Goal: Task Accomplishment & Management: Use online tool/utility

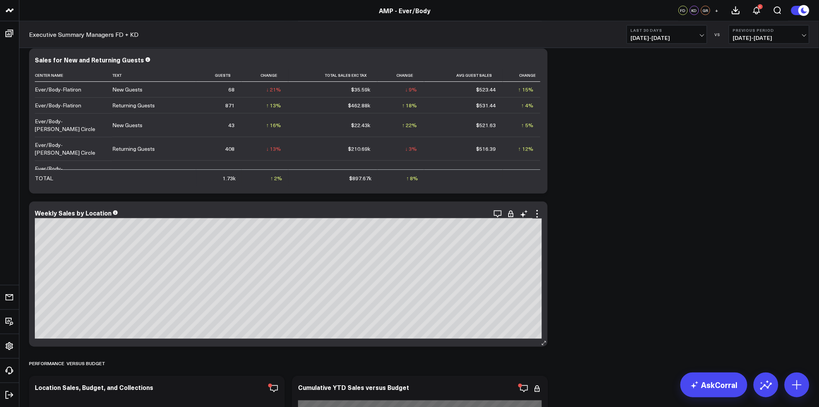
scroll to position [387, 0]
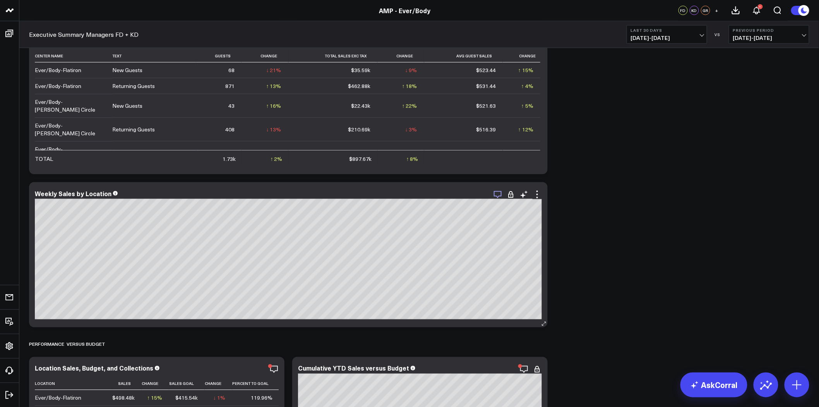
click at [501, 195] on icon "button" at bounding box center [498, 194] width 8 height 7
click at [537, 195] on icon at bounding box center [537, 194] width 9 height 9
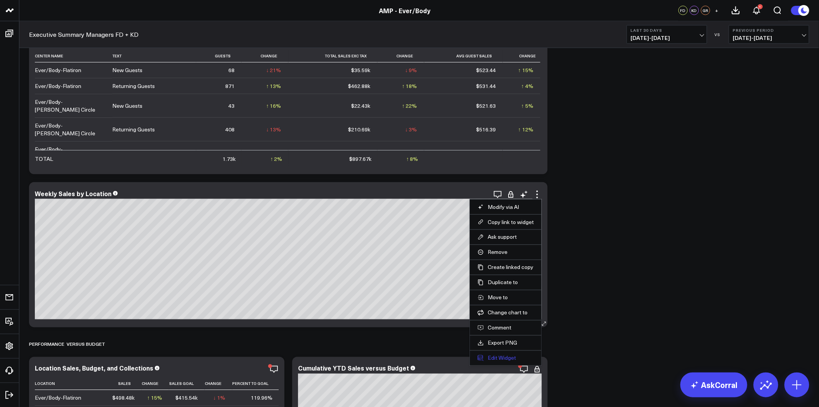
click at [510, 357] on button "Edit Widget" at bounding box center [506, 357] width 56 height 7
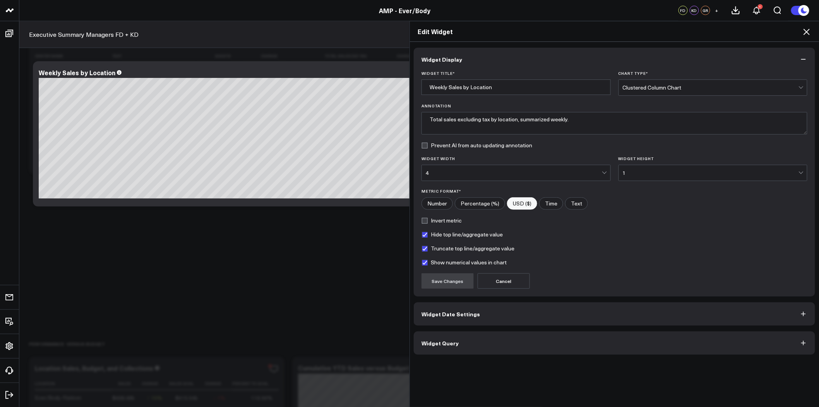
click at [492, 340] on button "Widget Query" at bounding box center [615, 342] width 402 height 23
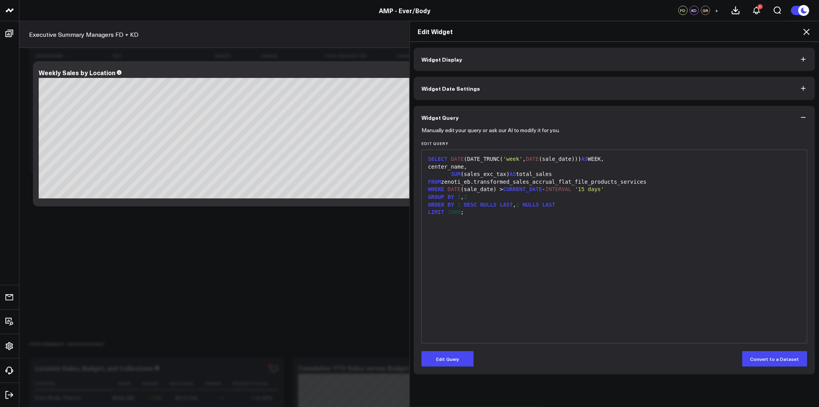
click at [808, 31] on icon at bounding box center [807, 32] width 6 height 6
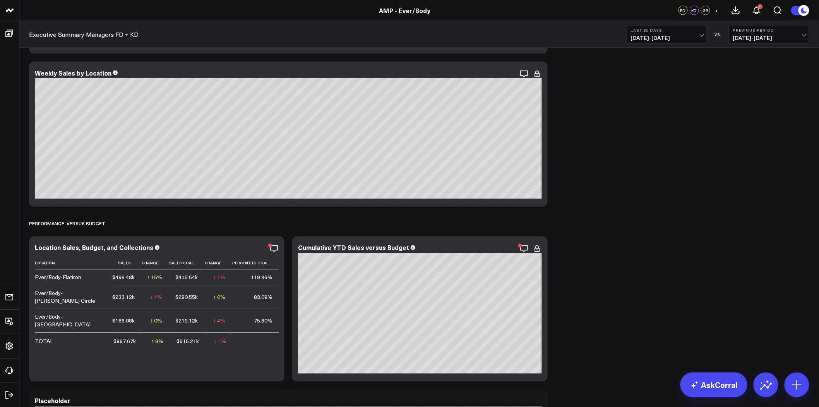
scroll to position [559, 0]
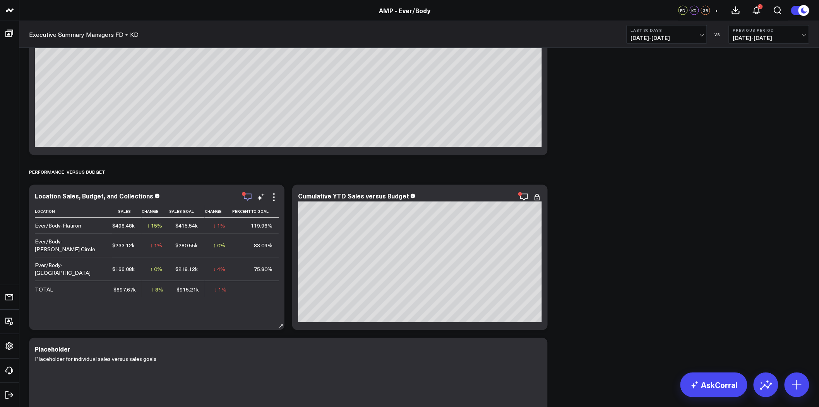
click at [246, 195] on icon "button" at bounding box center [247, 196] width 9 height 9
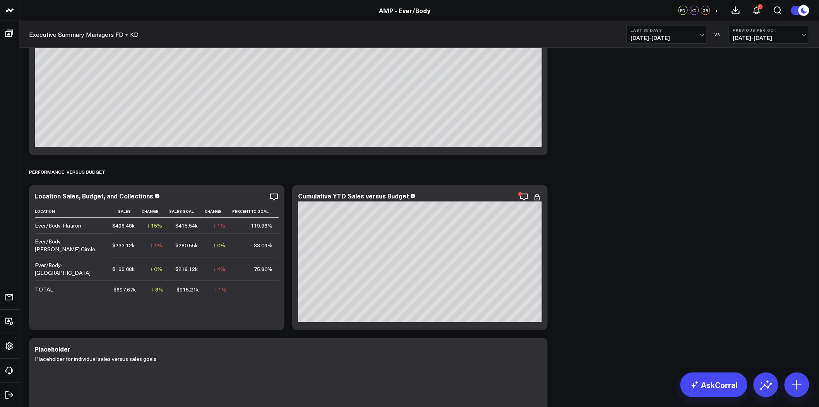
scroll to position [645, 0]
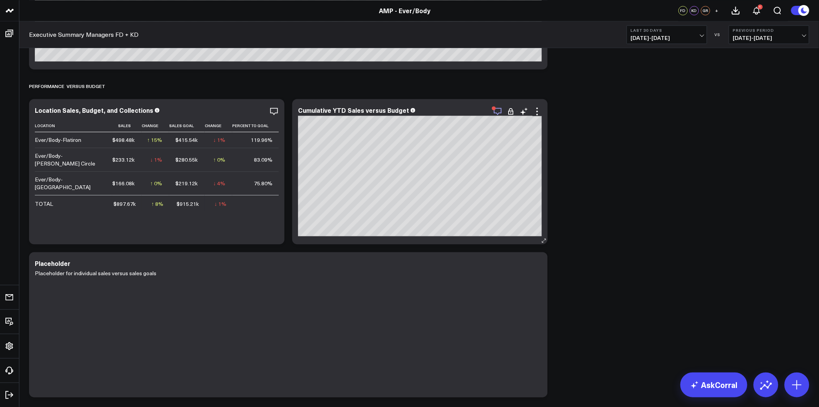
click at [497, 110] on icon "button" at bounding box center [497, 110] width 9 height 9
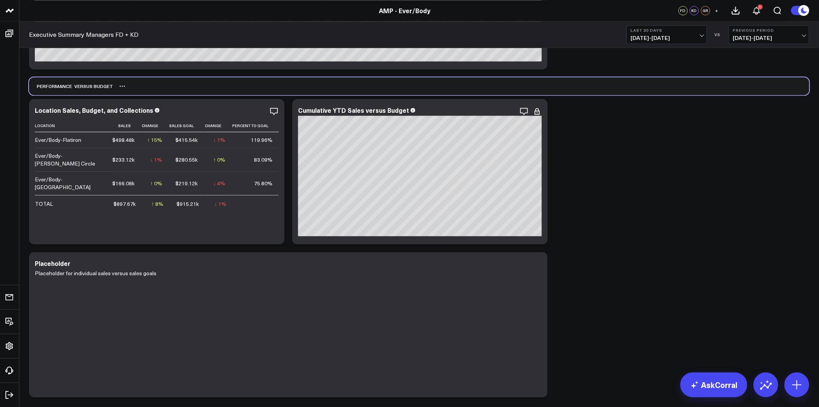
click at [625, 93] on div "PERFORMANCE VERSUS BUDGET" at bounding box center [419, 86] width 781 height 18
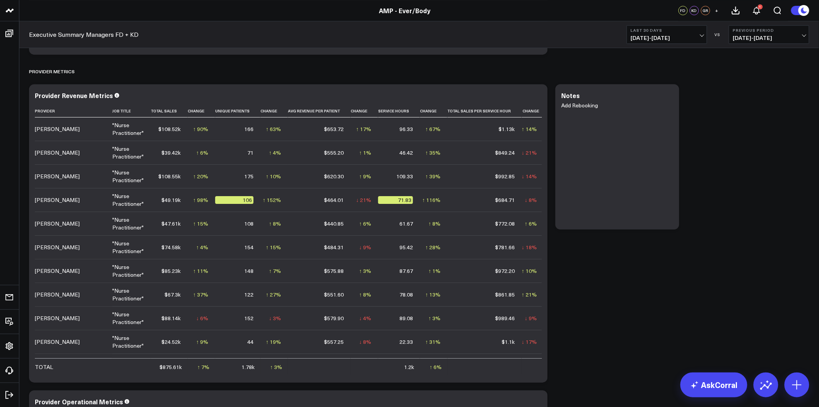
scroll to position [989, 0]
click at [536, 94] on icon at bounding box center [537, 94] width 9 height 9
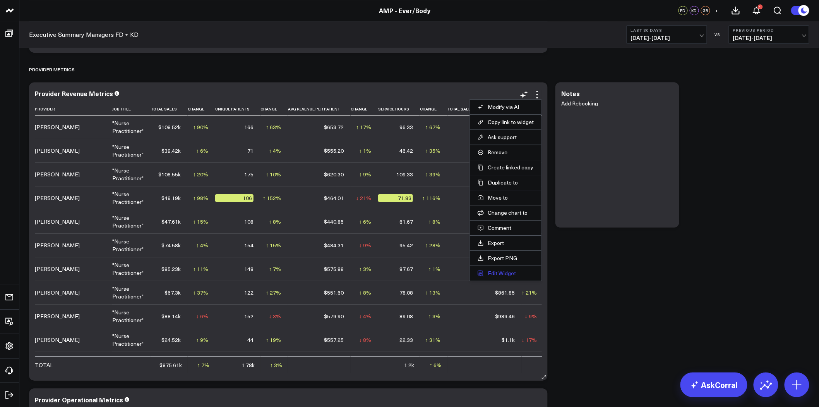
click at [507, 272] on button "Edit Widget" at bounding box center [506, 273] width 56 height 7
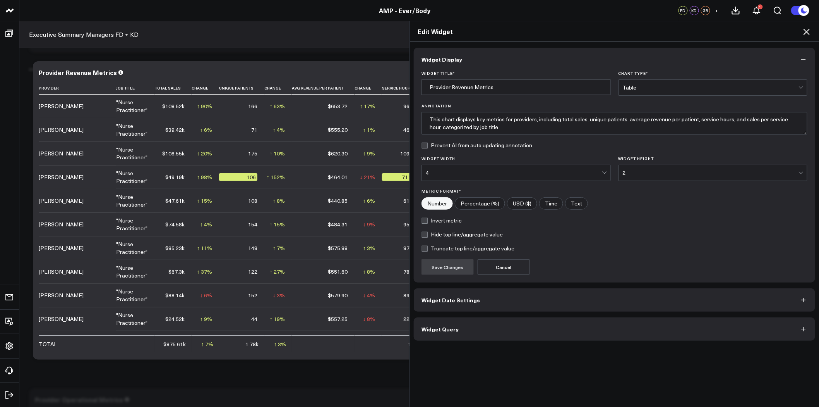
click at [515, 327] on button "Widget Query" at bounding box center [615, 328] width 402 height 23
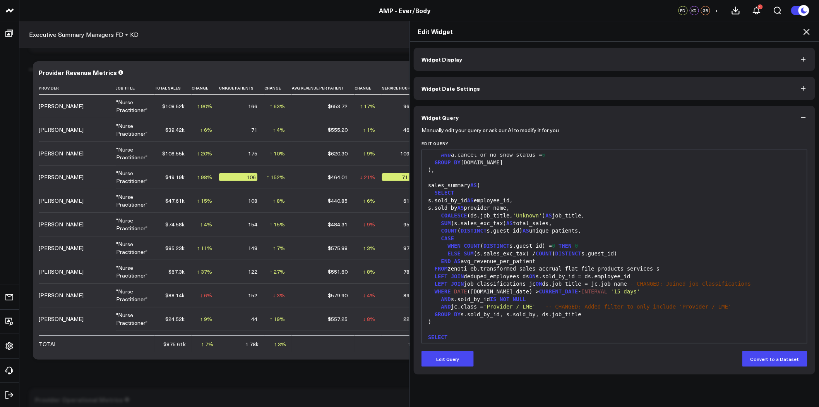
scroll to position [258, 0]
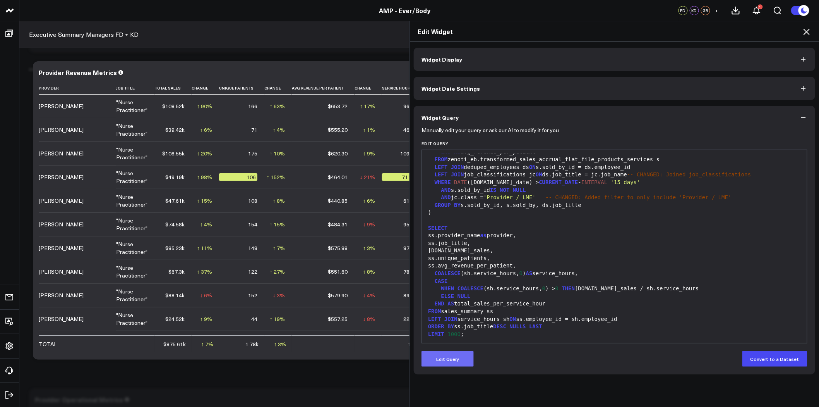
click at [447, 357] on button "Edit Query" at bounding box center [448, 358] width 52 height 15
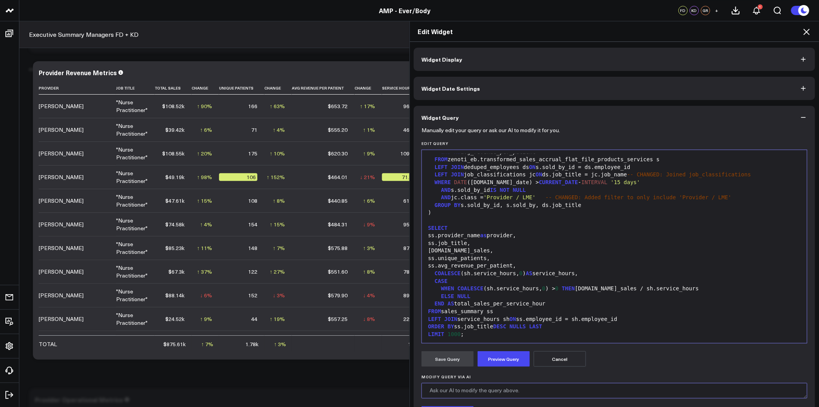
click at [481, 390] on textarea "Modify Query via AI" at bounding box center [615, 390] width 386 height 15
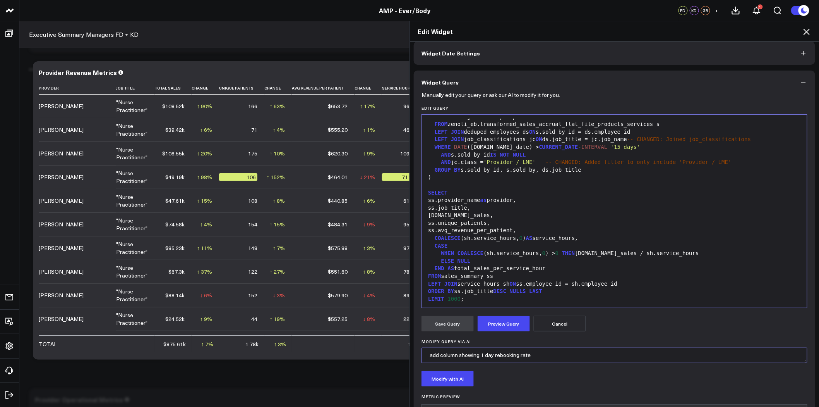
scroll to position [69, 0]
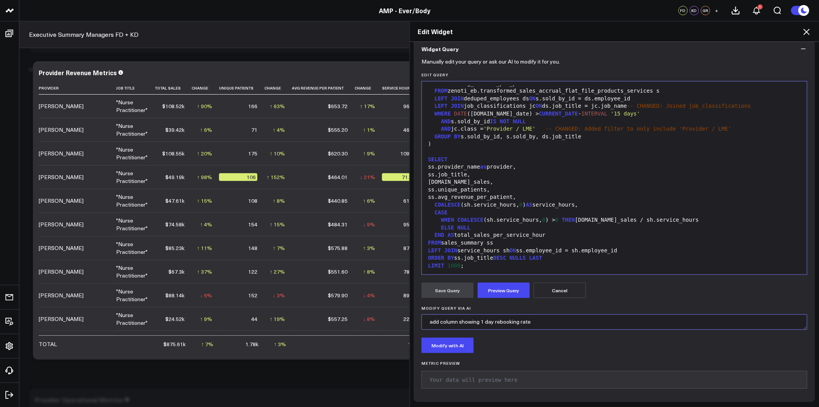
type textarea "add column showing 1 day rebooking rate"
click at [463, 346] on button "Modify with AI" at bounding box center [448, 344] width 52 height 15
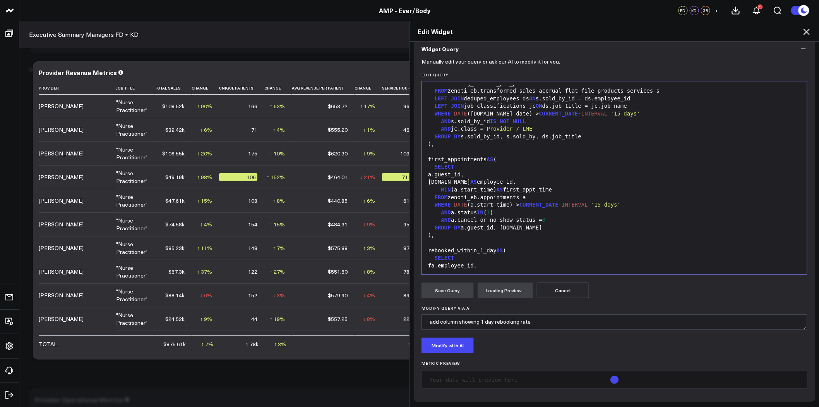
scroll to position [584, 0]
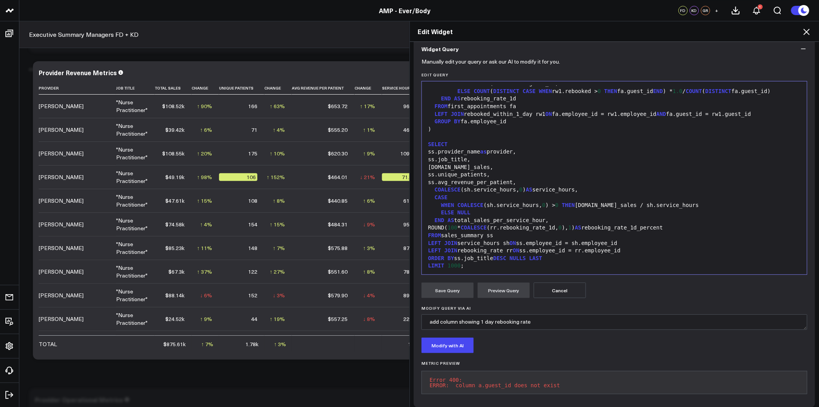
click at [550, 287] on button "Cancel" at bounding box center [560, 289] width 52 height 15
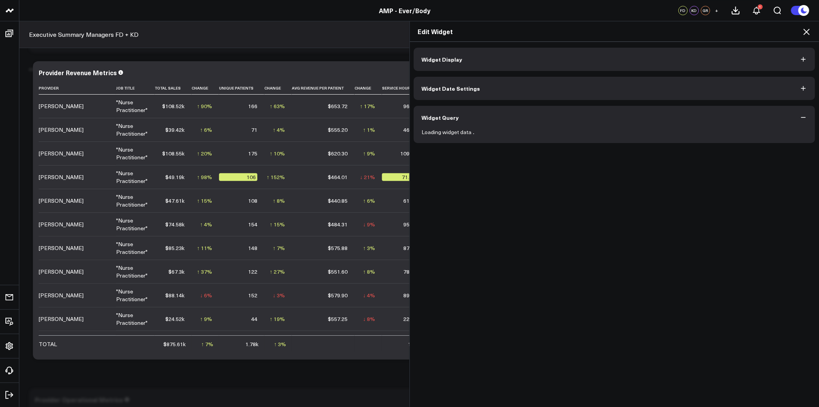
scroll to position [0, 0]
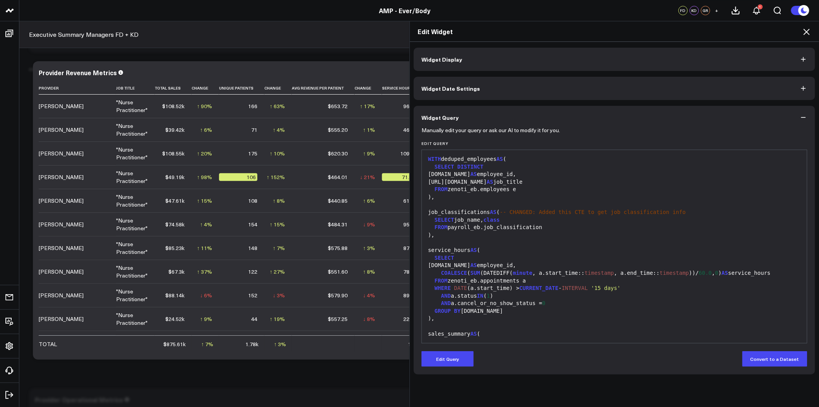
click at [807, 31] on icon at bounding box center [806, 31] width 9 height 9
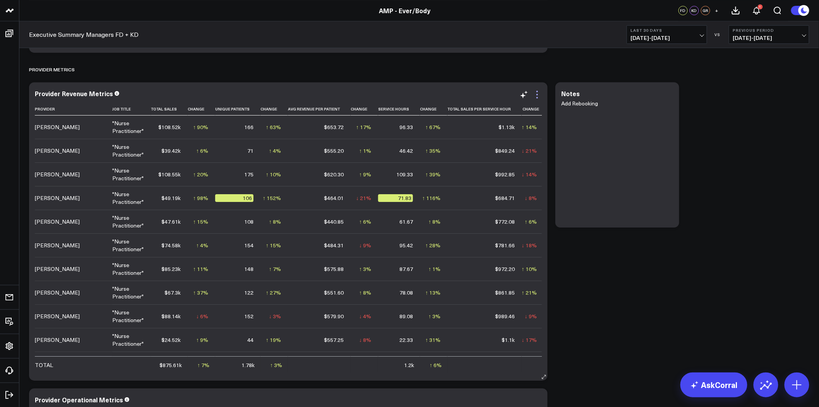
click at [536, 96] on icon at bounding box center [537, 94] width 9 height 9
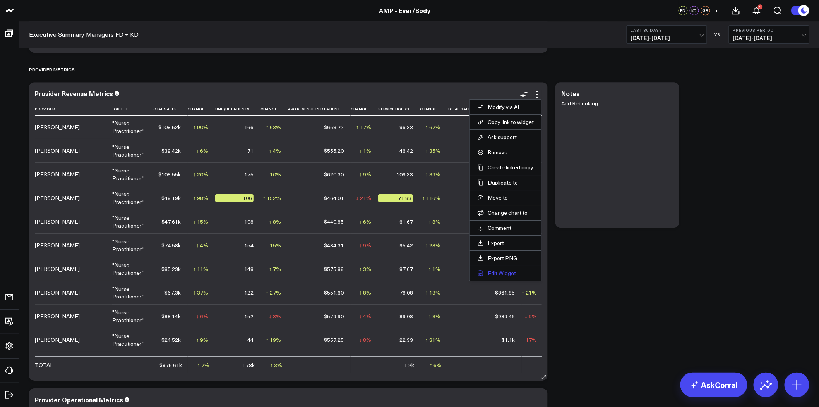
click at [513, 273] on button "Edit Widget" at bounding box center [506, 273] width 56 height 7
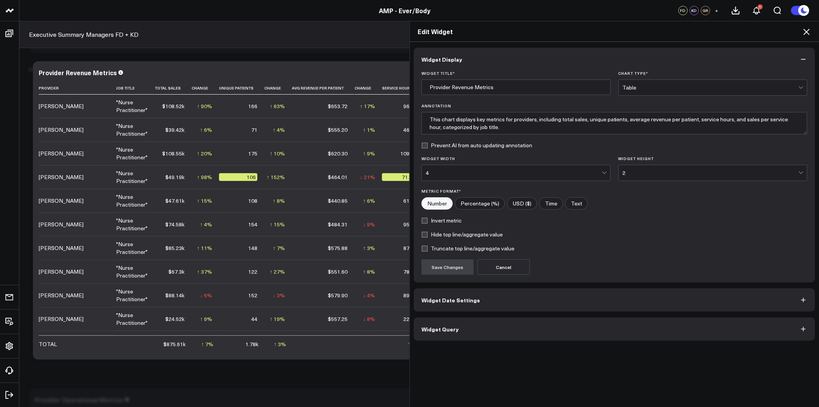
click at [513, 326] on button "Widget Query" at bounding box center [615, 328] width 402 height 23
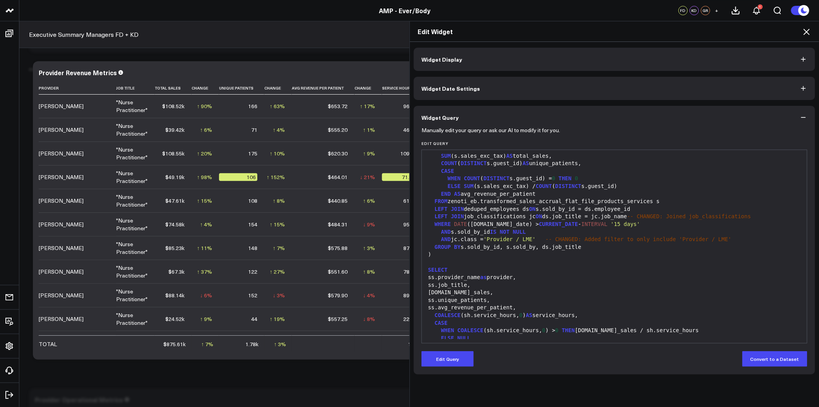
scroll to position [258, 0]
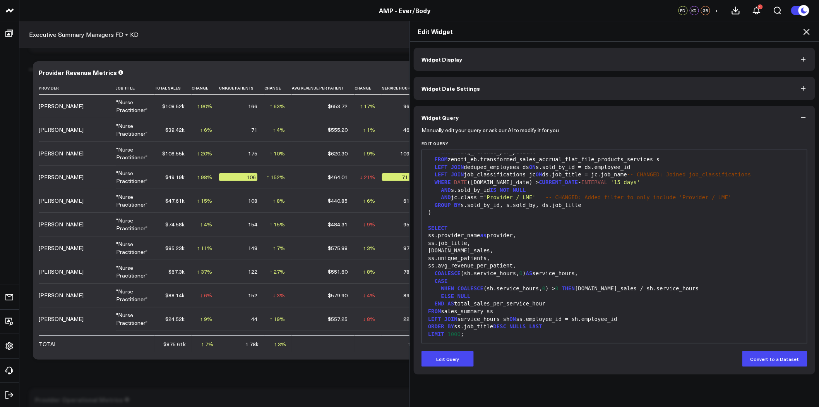
click at [439, 218] on div at bounding box center [615, 220] width 378 height 8
click at [433, 222] on div at bounding box center [615, 220] width 378 height 8
click at [447, 354] on button "Edit Query" at bounding box center [448, 358] width 52 height 15
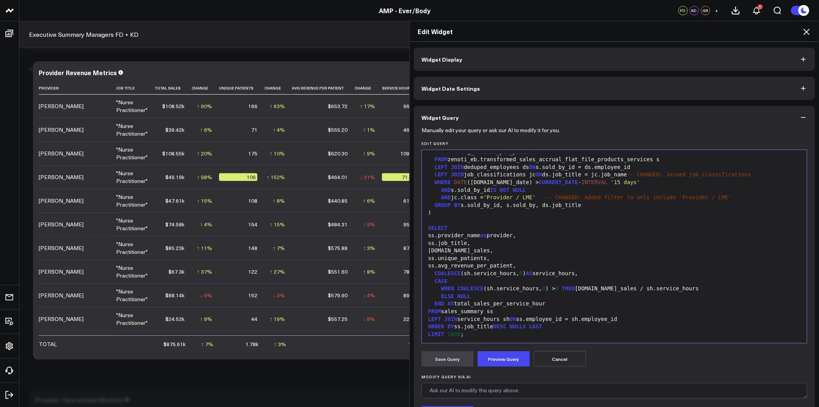
click at [429, 221] on div at bounding box center [615, 220] width 378 height 8
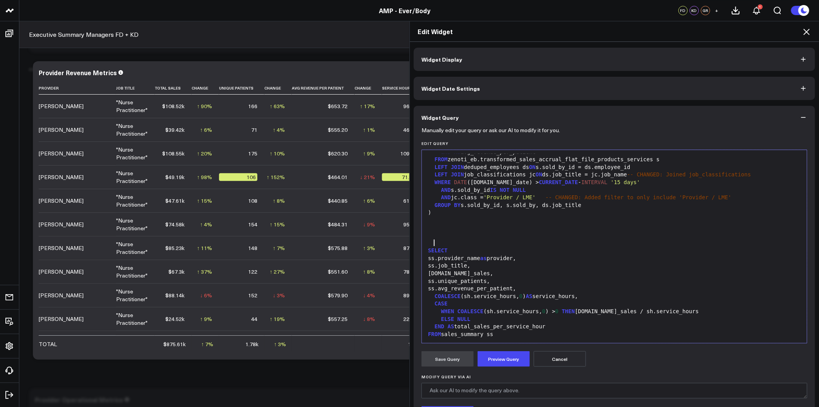
click at [430, 226] on div at bounding box center [615, 228] width 378 height 8
click at [433, 224] on div at bounding box center [615, 228] width 378 height 8
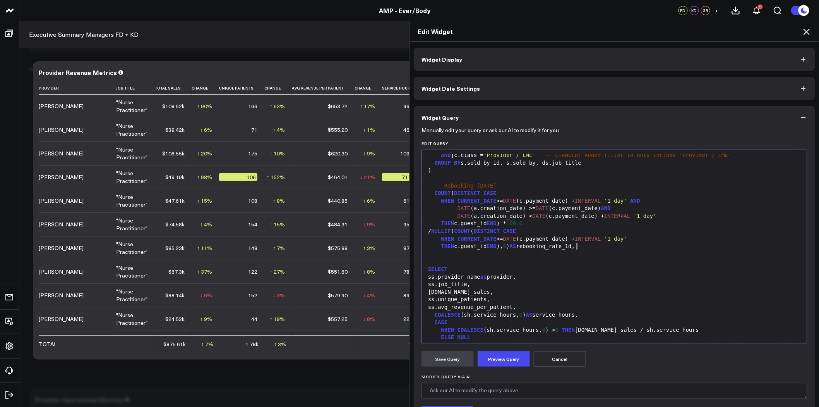
scroll to position [341, 0]
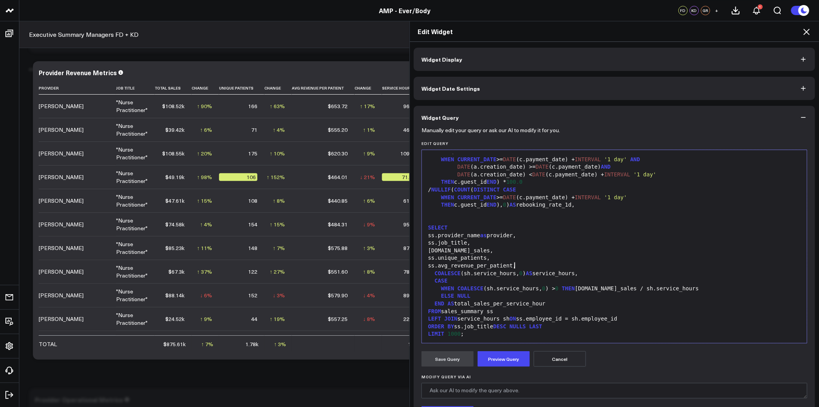
click at [533, 263] on div "ss.avg_revenue_per_patient," at bounding box center [615, 266] width 378 height 8
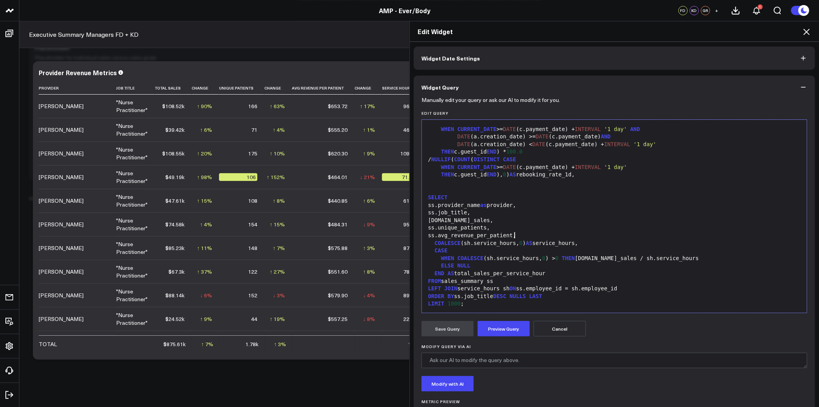
scroll to position [0, 0]
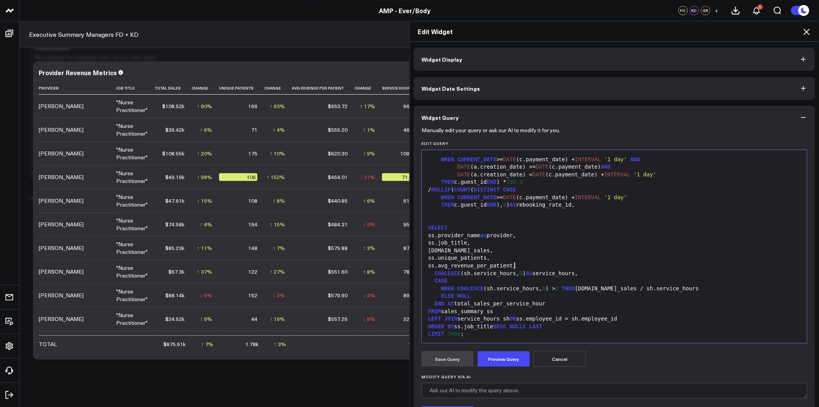
click at [808, 32] on icon at bounding box center [806, 31] width 9 height 9
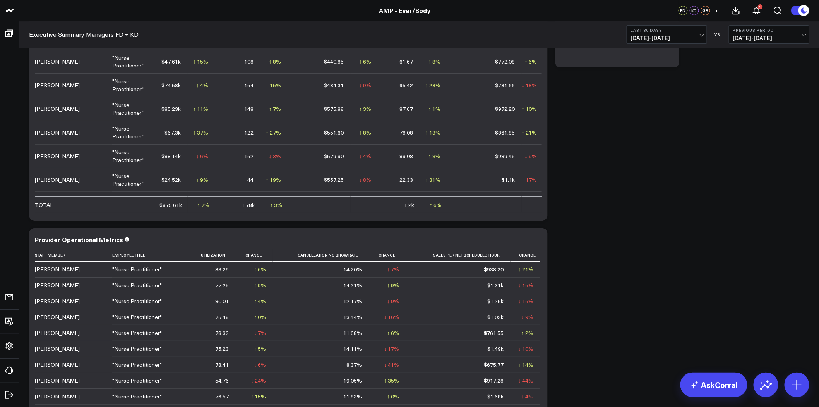
scroll to position [1205, 0]
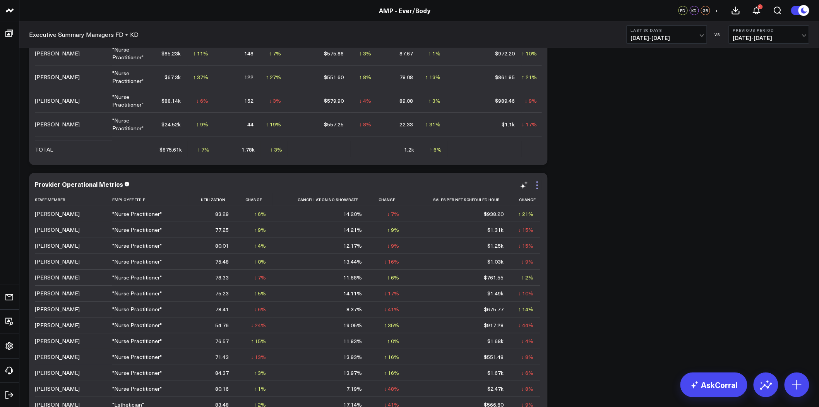
click at [538, 185] on icon at bounding box center [537, 184] width 9 height 9
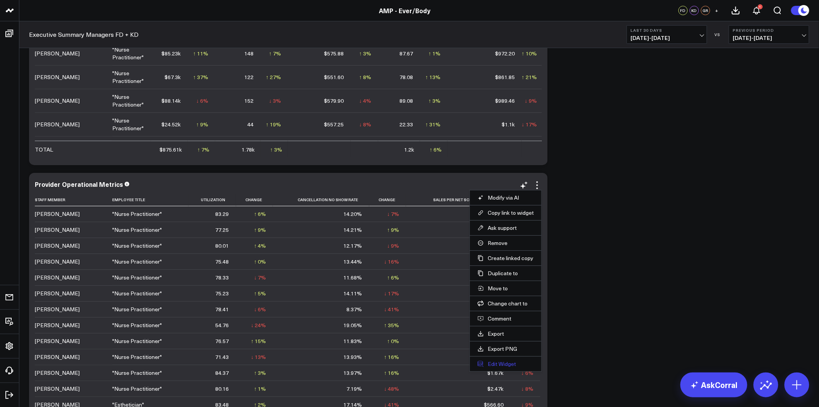
click at [494, 362] on button "Edit Widget" at bounding box center [506, 363] width 56 height 7
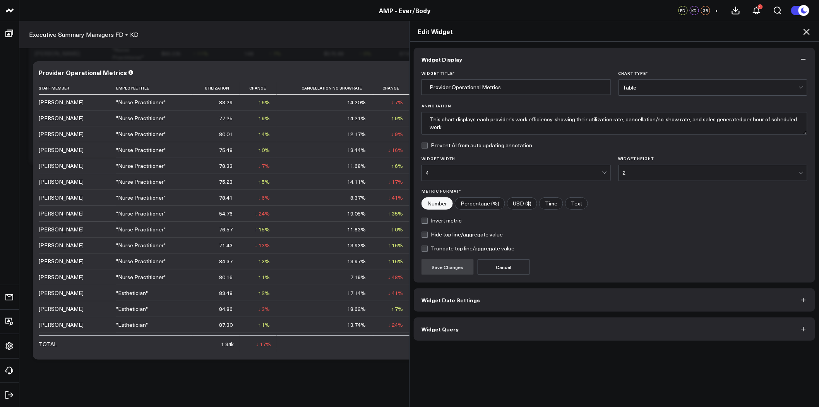
click at [481, 326] on button "Widget Query" at bounding box center [615, 328] width 402 height 23
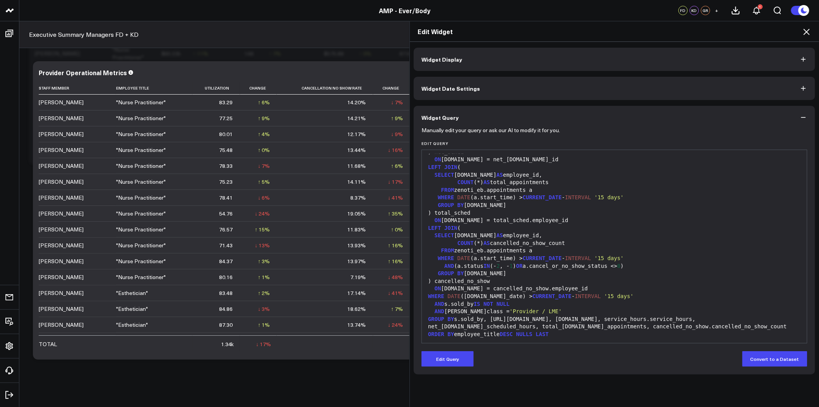
scroll to position [1291, 0]
click at [493, 254] on div "WHERE DATE (a.start_time) > CURRENT_DATE - INTERVAL '15 days'" at bounding box center [615, 258] width 378 height 8
click at [497, 247] on div "FROM zenoti_eb.appointments a" at bounding box center [615, 251] width 378 height 8
click at [542, 285] on div "ON e.id = cancelled_no_show.employee_id" at bounding box center [615, 289] width 378 height 8
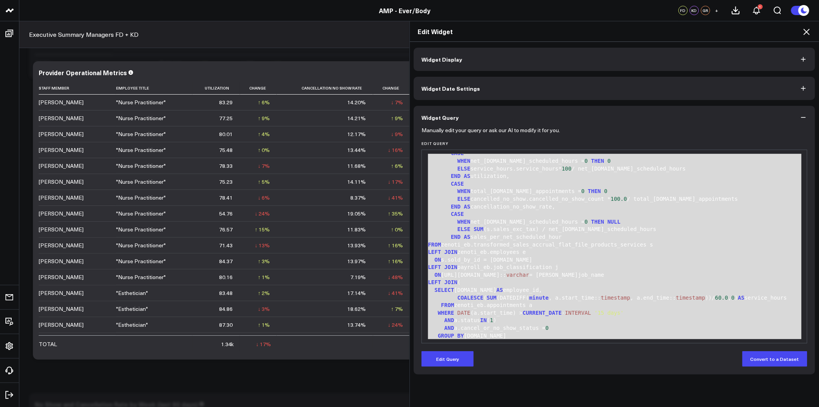
scroll to position [0, 0]
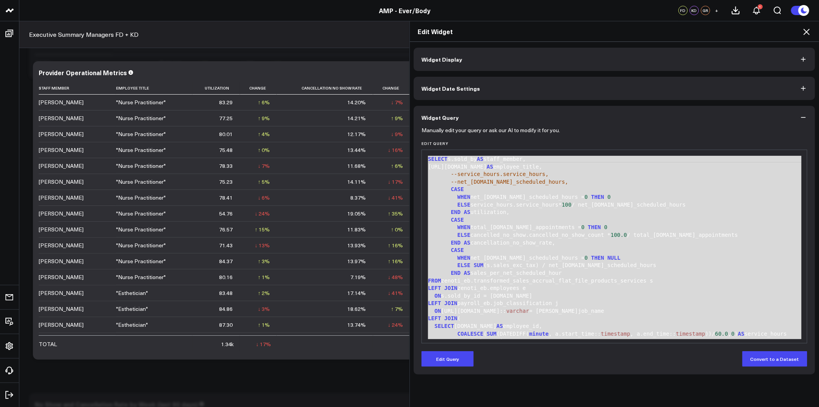
drag, startPoint x: 464, startPoint y: 335, endPoint x: 414, endPoint y: 132, distance: 208.6
click at [414, 132] on div "Manually edit your query or ask our AI to modify it for you. Edit Query 99 1 2 …" at bounding box center [615, 251] width 402 height 245
copy div "SELECT s.sold_by AS staff_member, e.job_info.name AS employee_title, --service_…"
click at [567, 252] on div "CASE" at bounding box center [615, 250] width 378 height 8
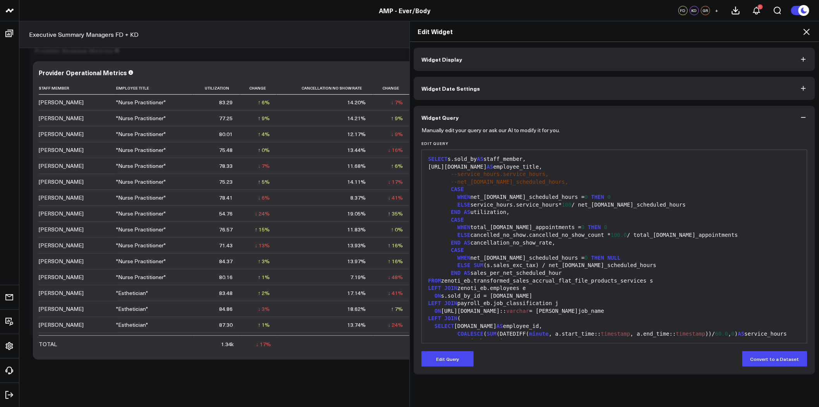
click at [807, 31] on icon at bounding box center [807, 32] width 6 height 6
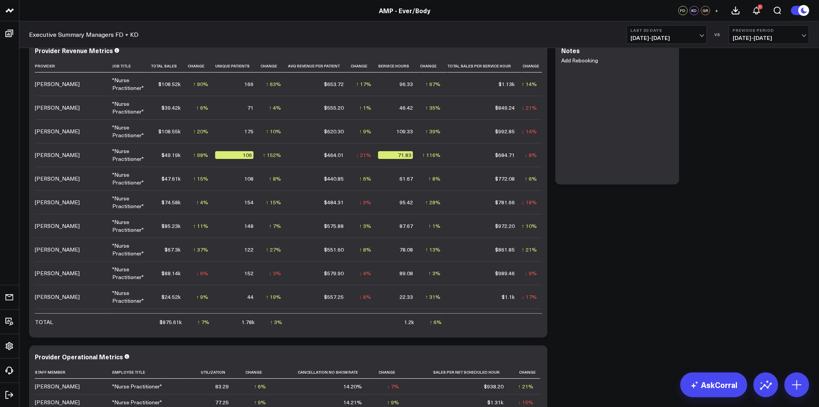
scroll to position [1205, 0]
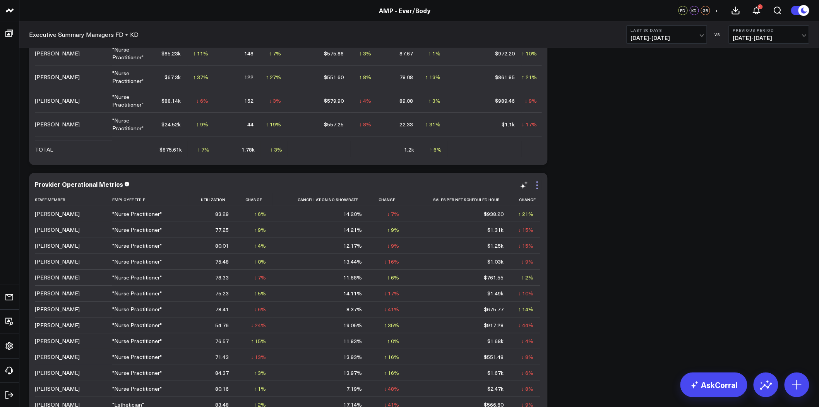
click at [536, 182] on icon at bounding box center [537, 184] width 9 height 9
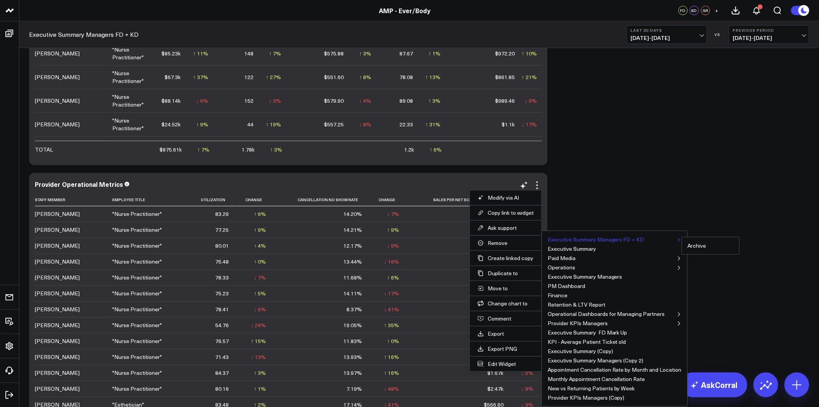
click at [582, 237] on button "Executive Summary Managers FD + KD" at bounding box center [596, 239] width 97 height 5
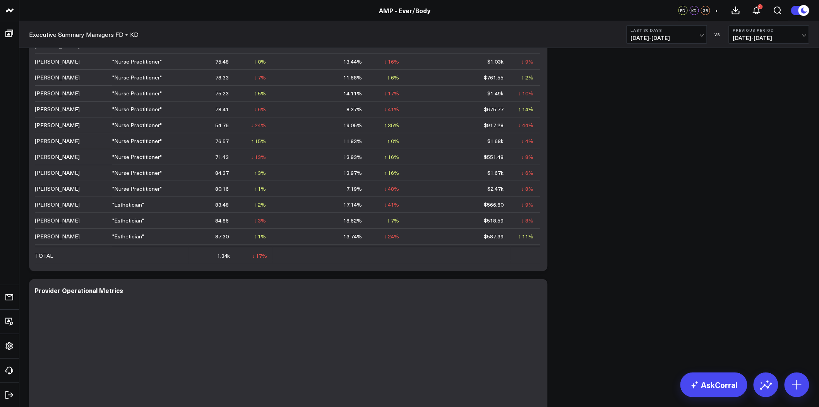
scroll to position [1506, 0]
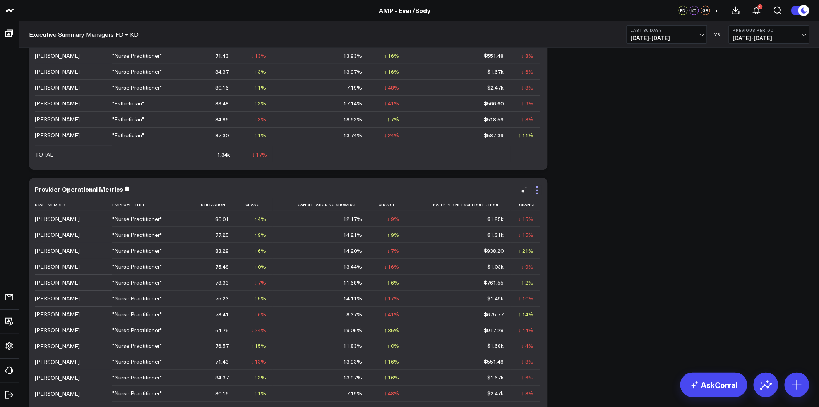
click at [535, 191] on icon at bounding box center [537, 189] width 9 height 9
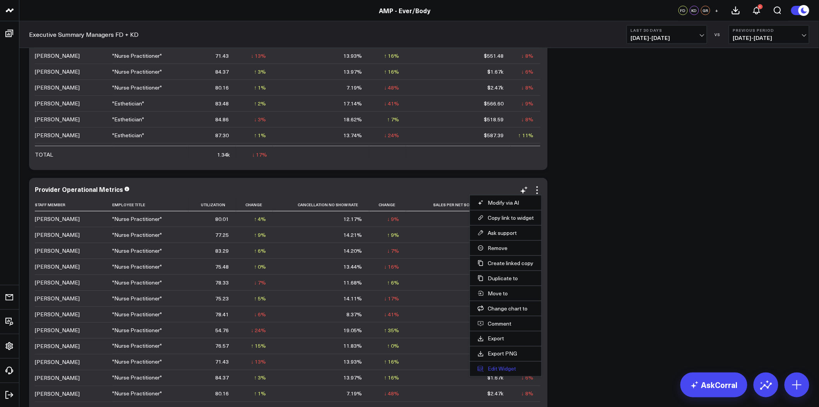
click at [506, 367] on button "Edit Widget" at bounding box center [506, 368] width 56 height 7
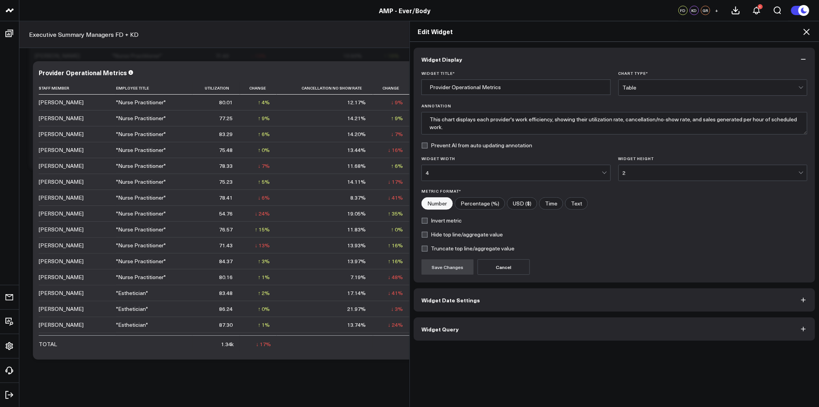
click at [490, 324] on button "Widget Query" at bounding box center [615, 328] width 402 height 23
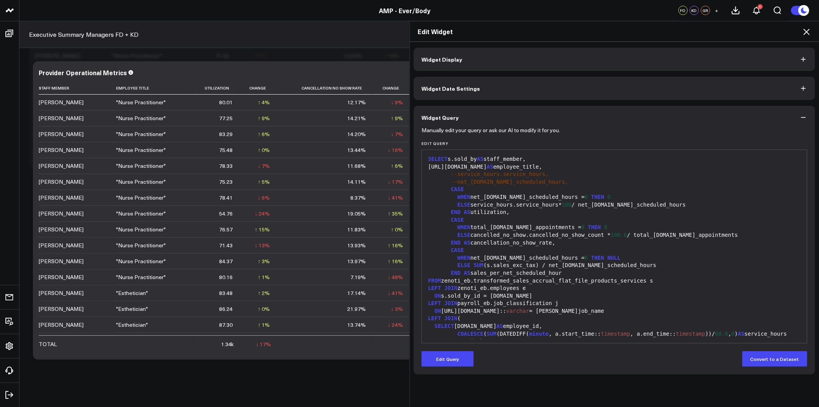
click at [591, 197] on span "THEN" at bounding box center [597, 197] width 13 height 6
click at [440, 361] on button "Edit Query" at bounding box center [448, 358] width 52 height 15
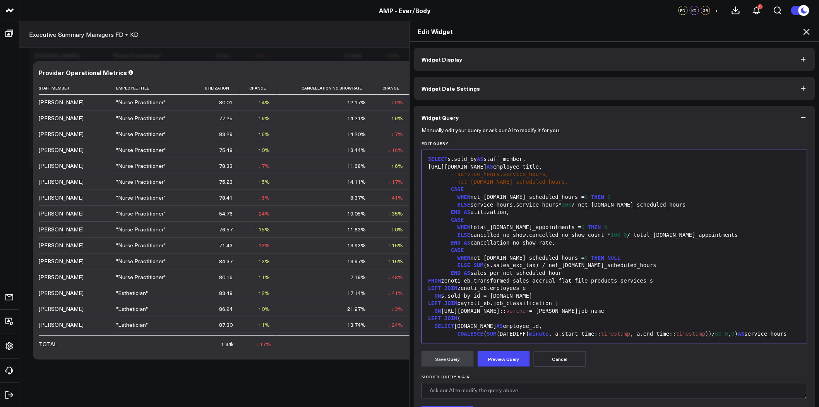
click at [514, 246] on div "CASE" at bounding box center [615, 250] width 378 height 8
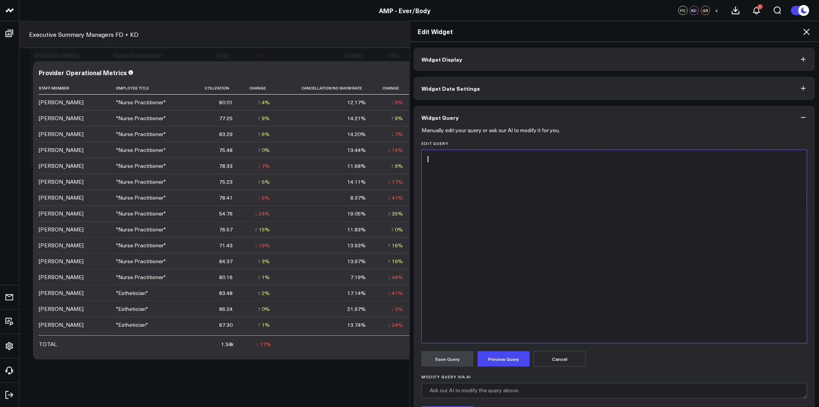
scroll to position [727, 0]
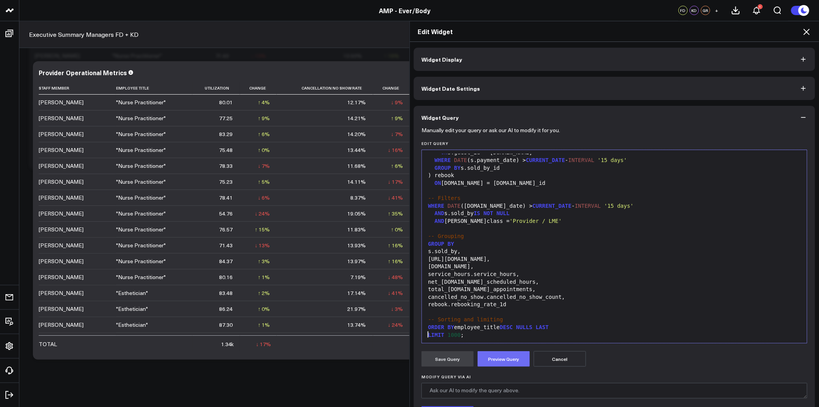
click at [504, 356] on button "Preview Query" at bounding box center [504, 358] width 52 height 15
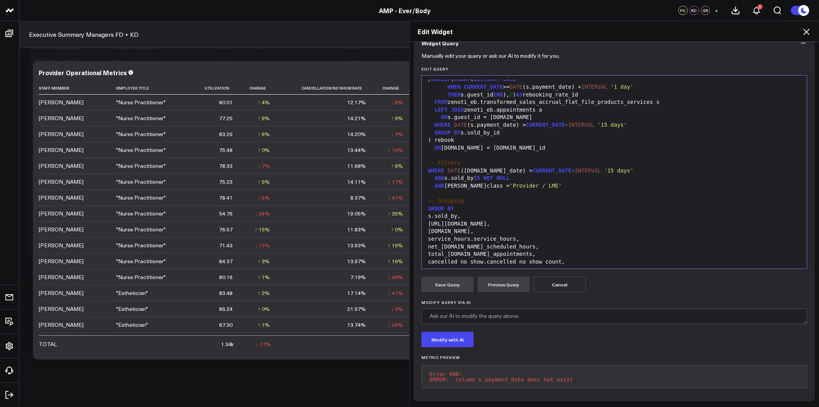
scroll to position [728, 0]
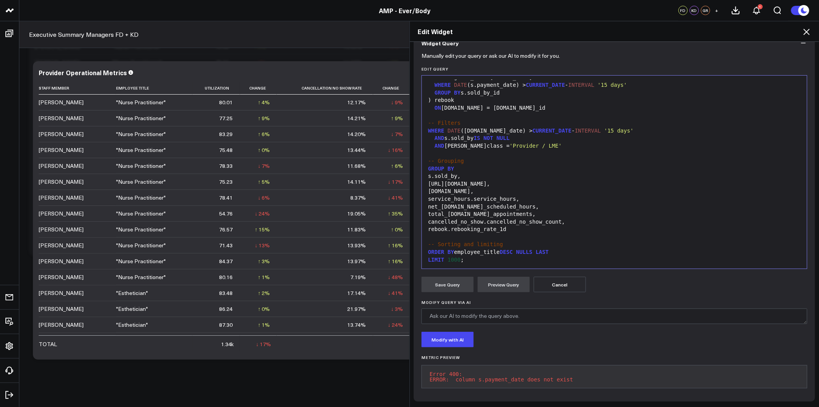
click at [567, 218] on div "cancelled_no_show.cancelled_no_show_count," at bounding box center [615, 222] width 378 height 8
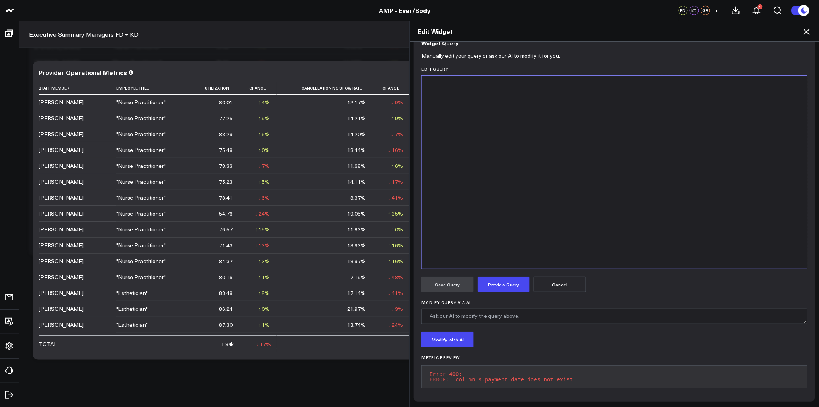
scroll to position [879, 0]
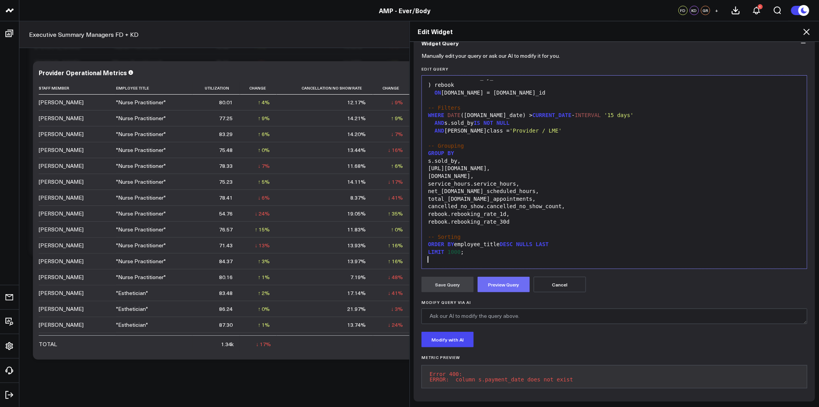
click at [510, 283] on button "Preview Query" at bounding box center [504, 283] width 52 height 15
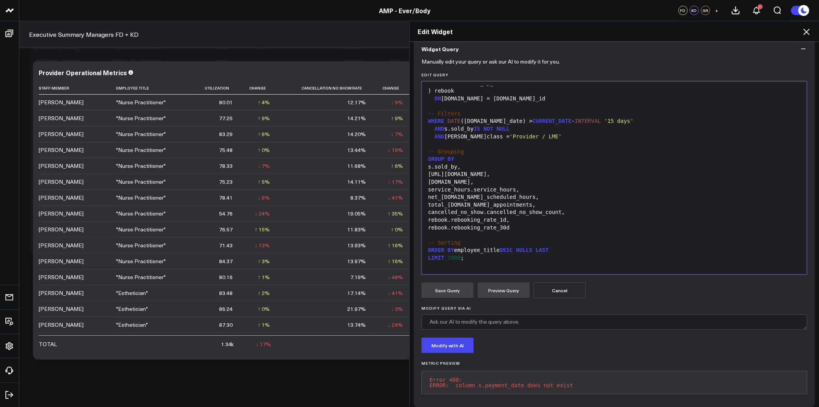
scroll to position [80, 0]
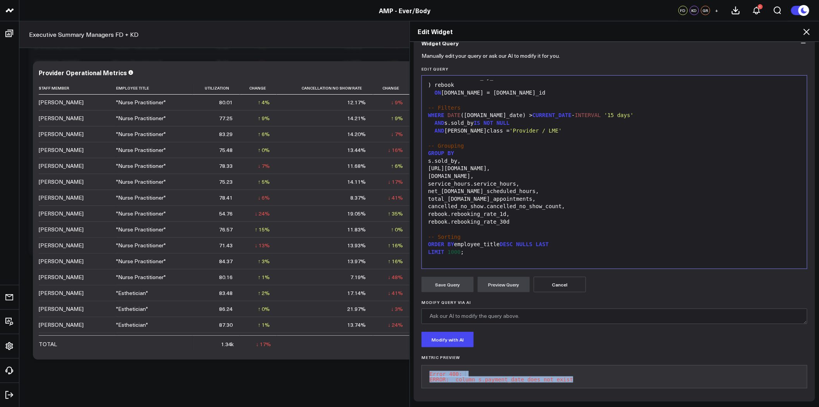
drag, startPoint x: 575, startPoint y: 373, endPoint x: 427, endPoint y: 365, distance: 148.1
click at [423, 369] on pre "Error 400: ERROR: column s.payment_date does not exist" at bounding box center [615, 376] width 386 height 23
copy pre "Error 400: ERROR: column s.payment_date does not exist"
click at [507, 142] on div "-- Grouping" at bounding box center [615, 146] width 378 height 8
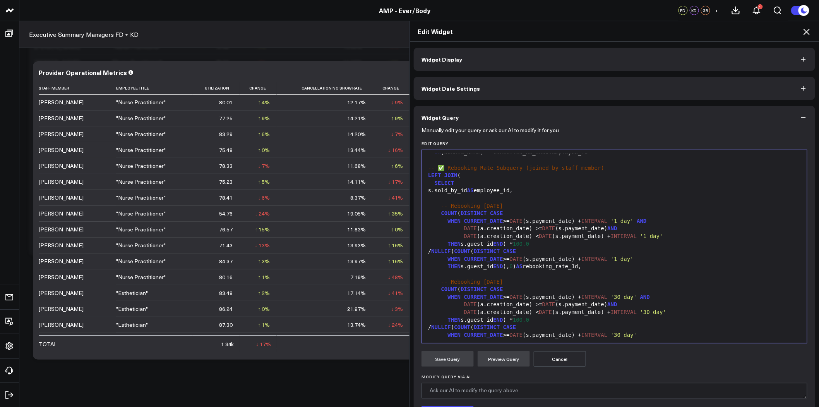
scroll to position [621, 0]
drag, startPoint x: 554, startPoint y: 223, endPoint x: 552, endPoint y: 220, distance: 4.2
click at [554, 223] on div "WHEN CURRENT_DATE >= DATE (s.payment_date) + INTERVAL '1 day' AND" at bounding box center [615, 221] width 378 height 8
click at [547, 201] on div at bounding box center [615, 198] width 378 height 8
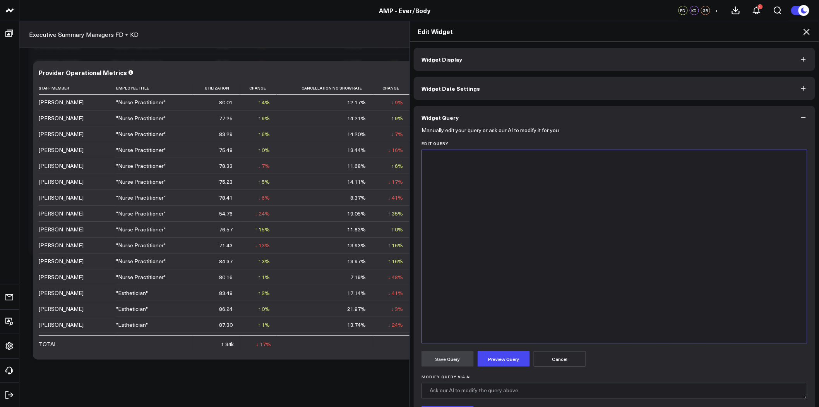
scroll to position [879, 0]
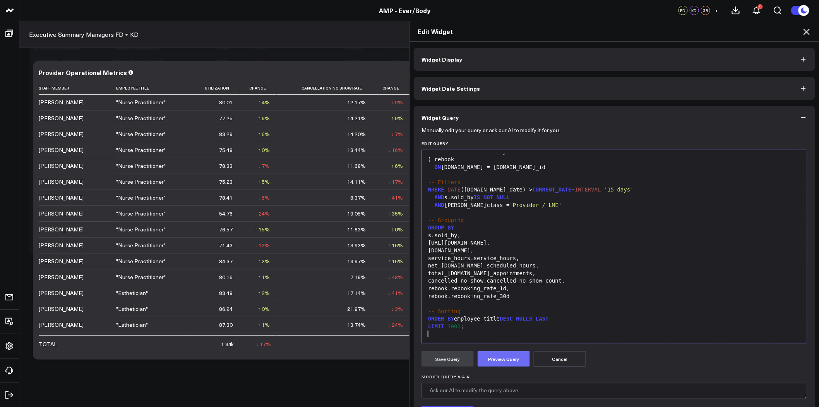
click at [512, 359] on button "Preview Query" at bounding box center [504, 358] width 52 height 15
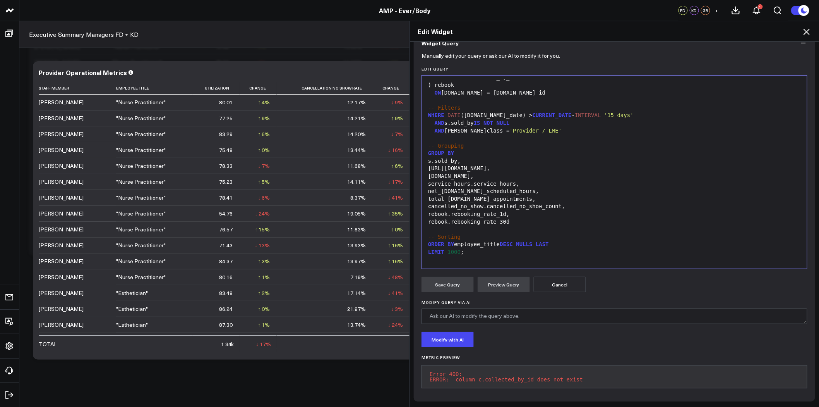
scroll to position [80, 0]
drag, startPoint x: 582, startPoint y: 372, endPoint x: 407, endPoint y: 366, distance: 175.2
click at [410, 366] on div "Widget Display Widget Date Settings Widget Query Manually edit your query or as…" at bounding box center [614, 224] width 409 height 365
copy pre "Error 400: ERROR: column c.collected_by_id does not exist"
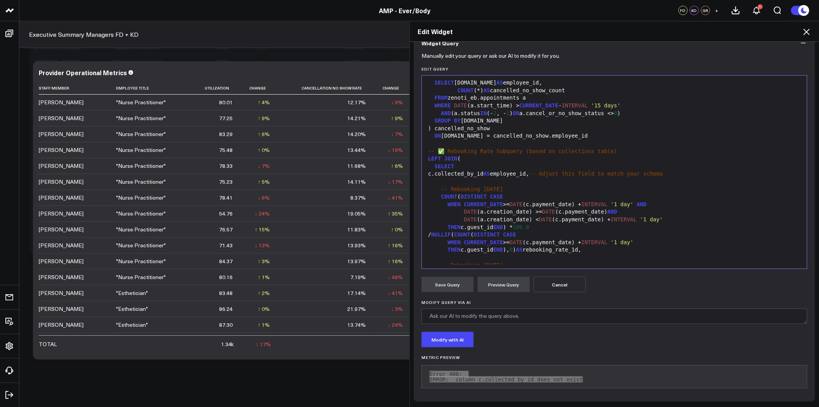
scroll to position [578, 0]
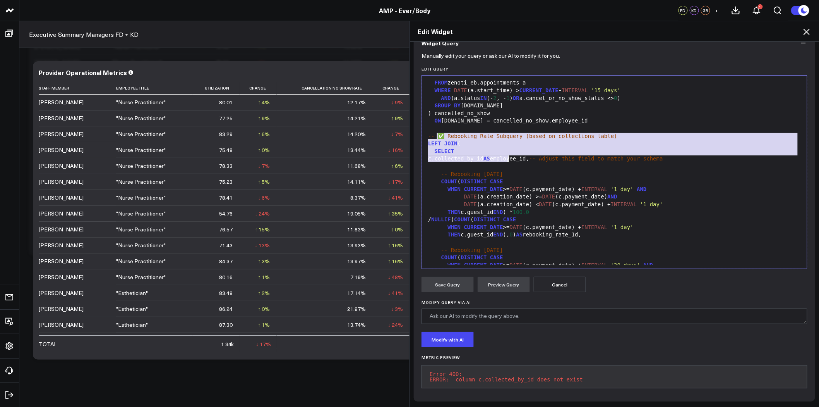
drag, startPoint x: 435, startPoint y: 129, endPoint x: 505, endPoint y: 154, distance: 74.5
click at [505, 154] on div "SELECT a.therapist.id AS employee_id, COUNT (*) AS total_appointments FROM zeno…" at bounding box center [615, 33] width 378 height 1065
click at [508, 148] on div "SELECT" at bounding box center [615, 152] width 378 height 8
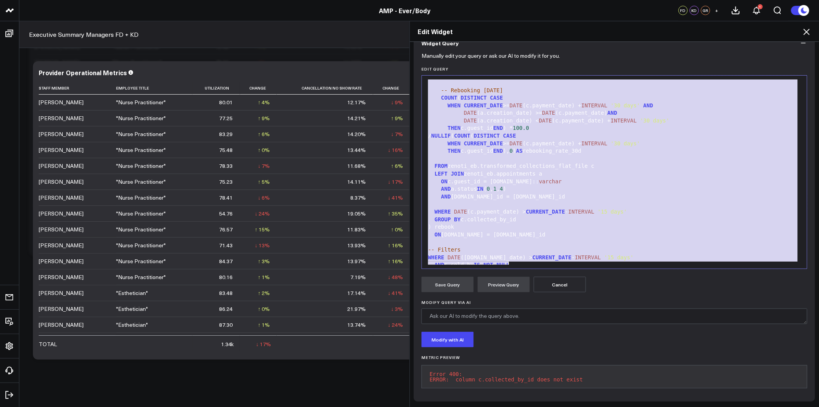
scroll to position [762, 0]
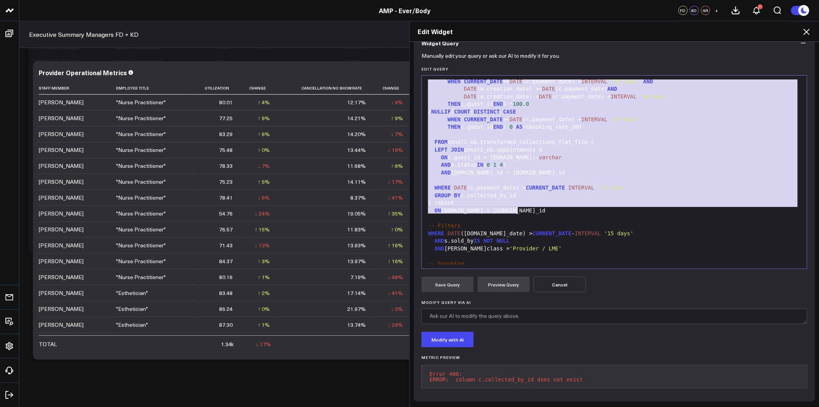
drag, startPoint x: 436, startPoint y: 130, endPoint x: 572, endPoint y: 202, distance: 153.6
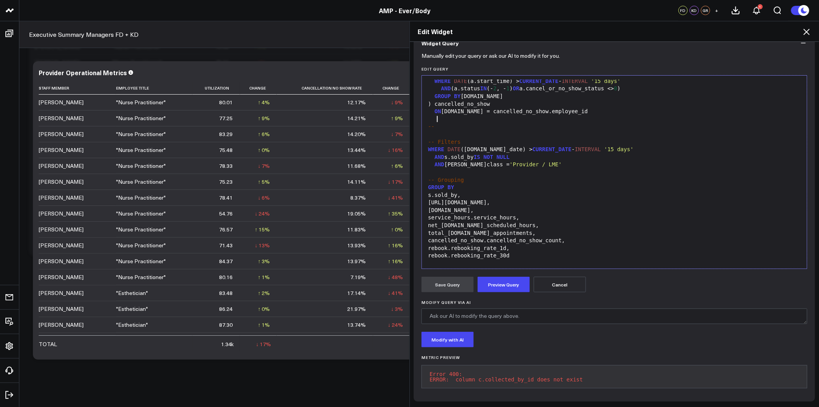
scroll to position [536, 0]
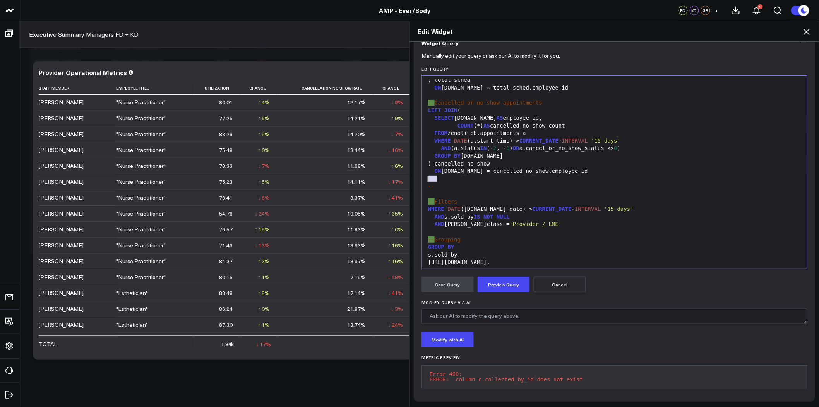
drag, startPoint x: 436, startPoint y: 175, endPoint x: 423, endPoint y: 175, distance: 12.4
click at [426, 182] on div "--" at bounding box center [615, 186] width 378 height 8
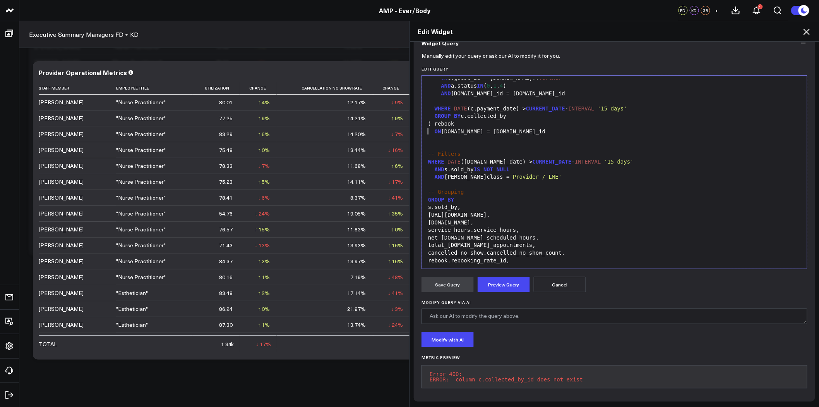
scroll to position [849, 0]
click at [502, 276] on button "Preview Query" at bounding box center [504, 283] width 52 height 15
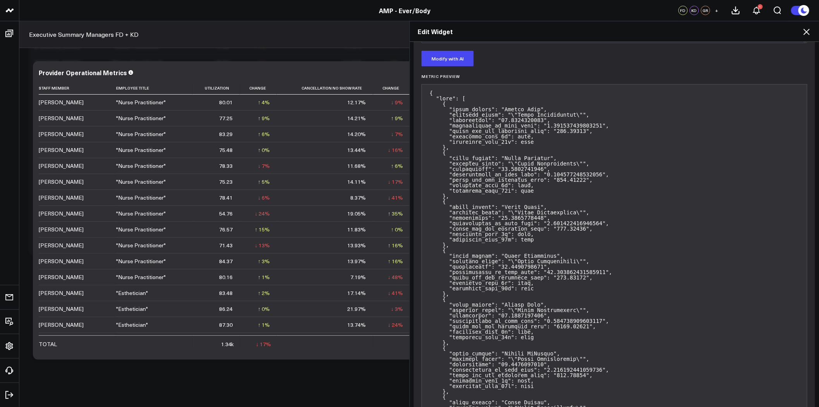
scroll to position [97, 0]
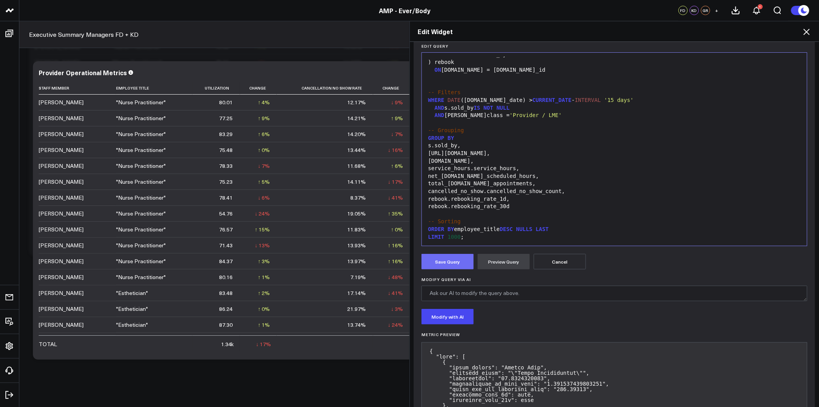
click at [450, 257] on button "Save Query" at bounding box center [448, 261] width 52 height 15
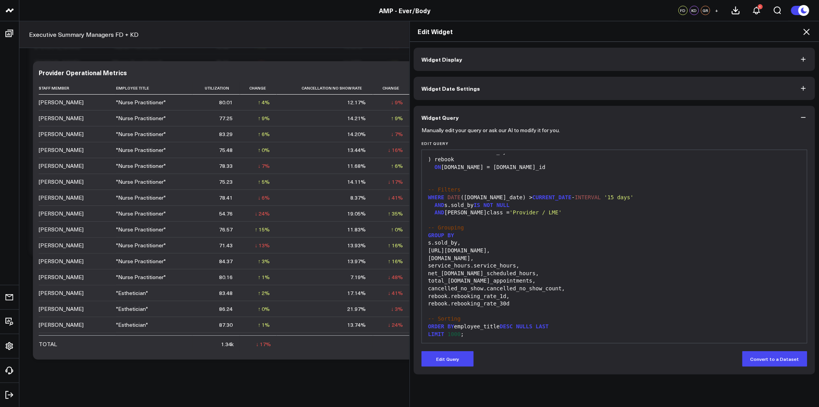
scroll to position [0, 0]
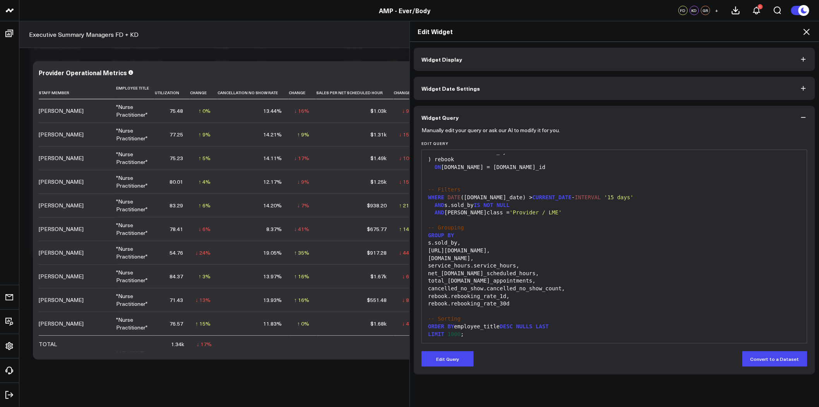
click at [809, 31] on icon at bounding box center [806, 31] width 9 height 9
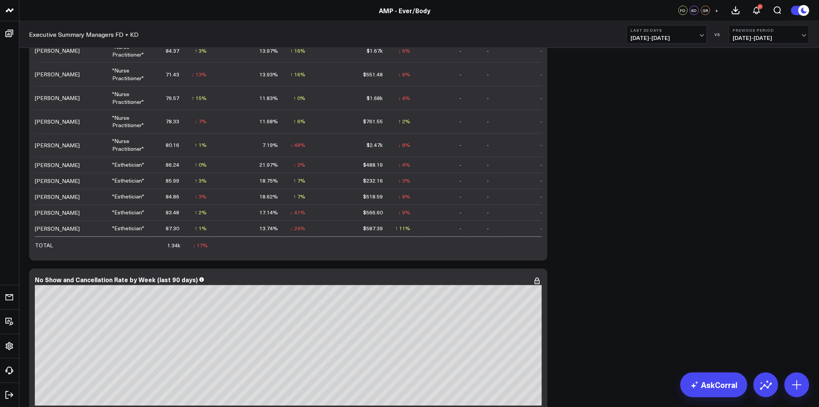
scroll to position [1592, 0]
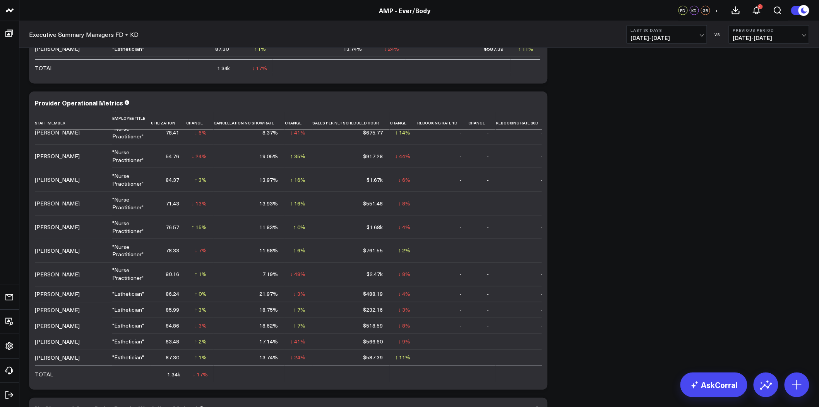
click at [680, 42] on button "Last 30 Days 08/12/25 - 09/10/25" at bounding box center [667, 34] width 81 height 19
click at [659, 157] on link "Last Month" at bounding box center [667, 156] width 80 height 15
click at [538, 103] on icon at bounding box center [537, 103] width 9 height 9
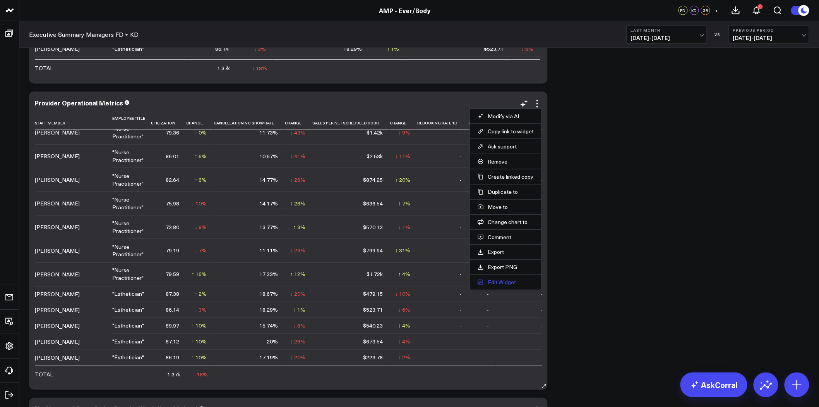
click at [508, 283] on button "Edit Widget" at bounding box center [506, 282] width 56 height 7
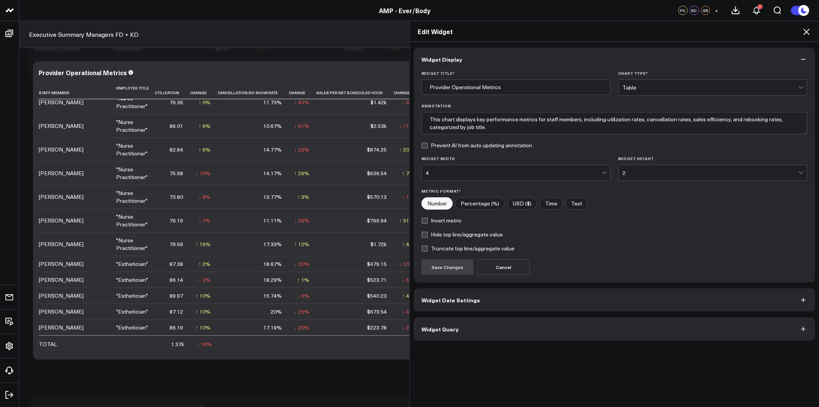
click at [527, 323] on button "Widget Query" at bounding box center [615, 328] width 402 height 23
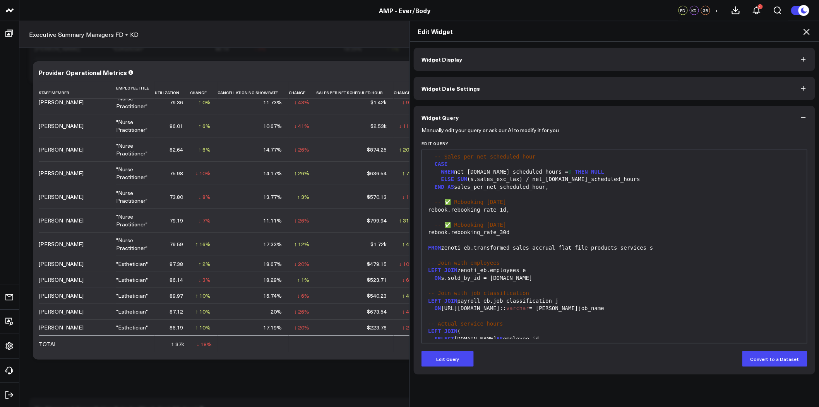
scroll to position [129, 0]
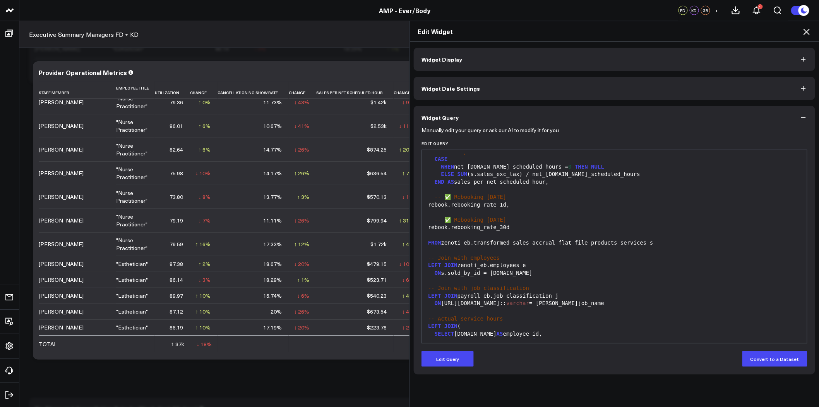
click at [507, 221] on span "-- ✅ Rebooking within 30 days" at bounding box center [471, 219] width 72 height 6
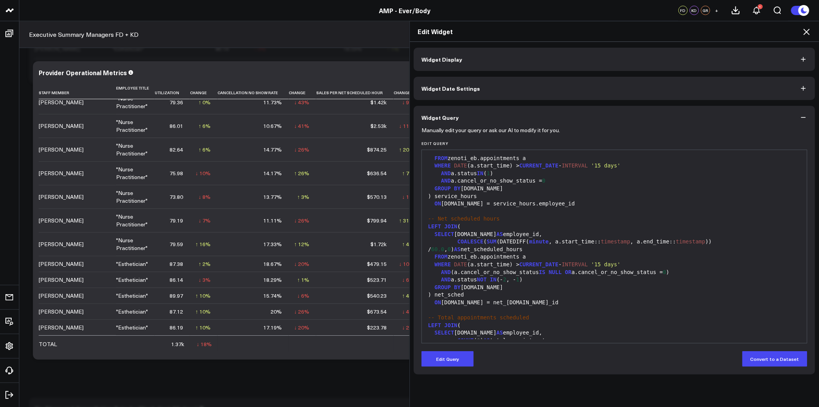
scroll to position [430, 0]
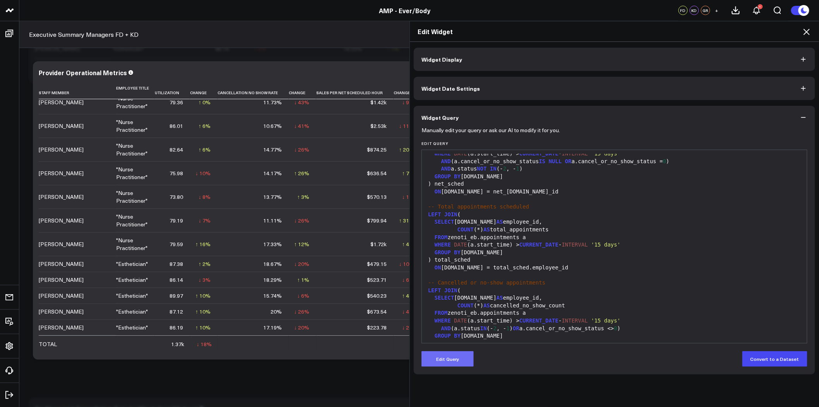
click at [447, 360] on button "Edit Query" at bounding box center [448, 358] width 52 height 15
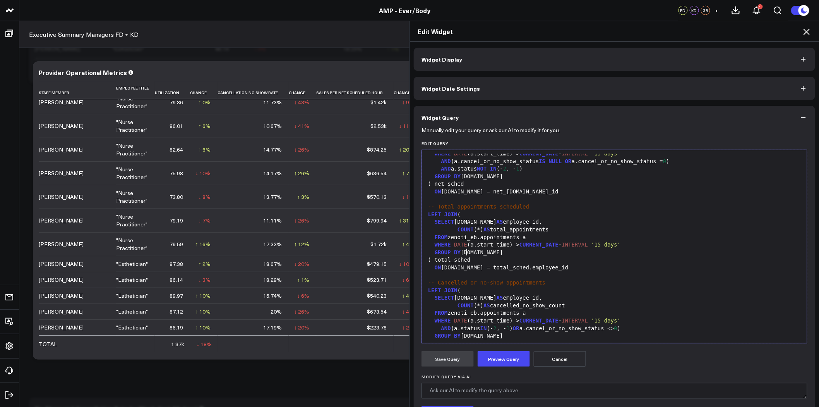
click at [510, 256] on div ") total_sched" at bounding box center [615, 260] width 378 height 8
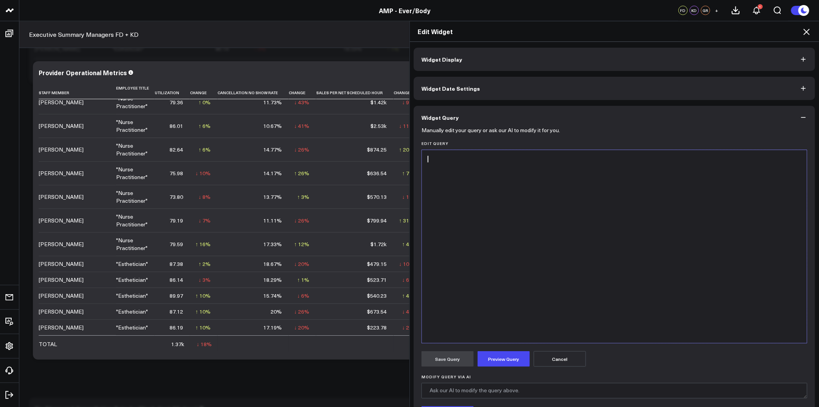
scroll to position [0, 0]
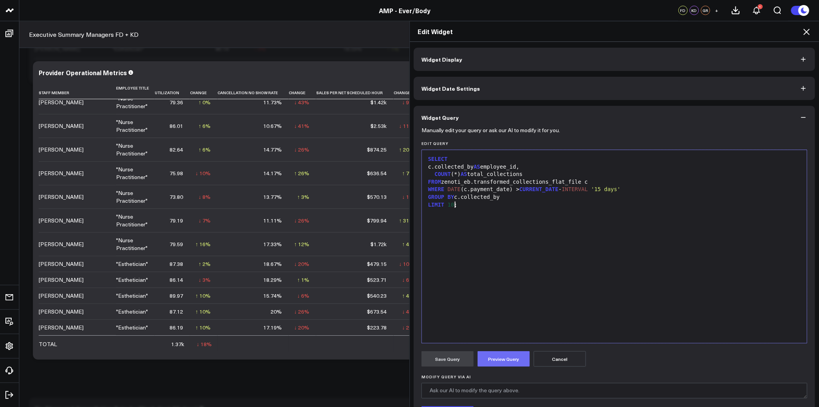
click at [502, 358] on button "Preview Query" at bounding box center [504, 358] width 52 height 15
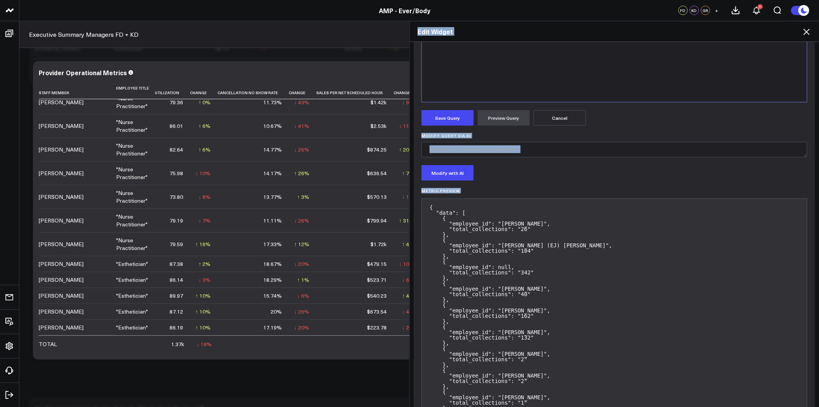
scroll to position [302, 0]
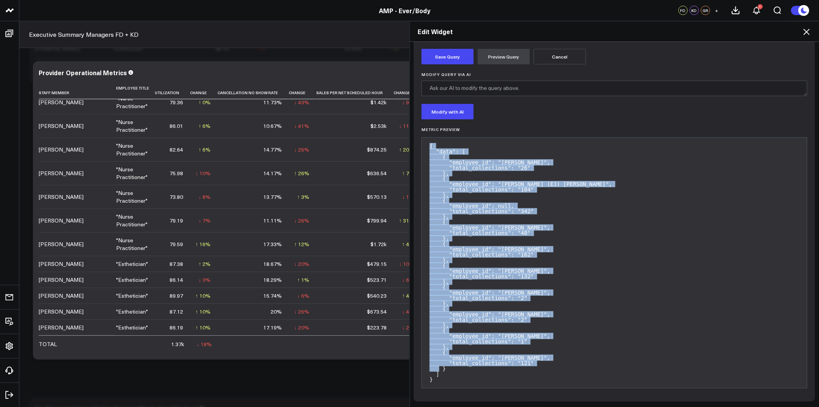
drag, startPoint x: 426, startPoint y: 208, endPoint x: 577, endPoint y: 381, distance: 229.4
click at [577, 381] on pre "{ "data": [ { "employee_id": "Danielle Hines", "total_collections": "26" }, { "…" at bounding box center [615, 262] width 386 height 251
copy pre "{ "data": [ { "employee_id": "Danielle Hines", "total_collections": "26" }, { "…"
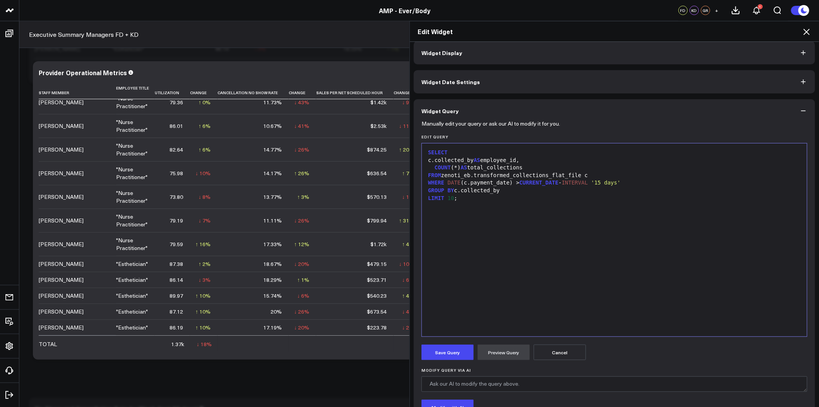
scroll to position [0, 0]
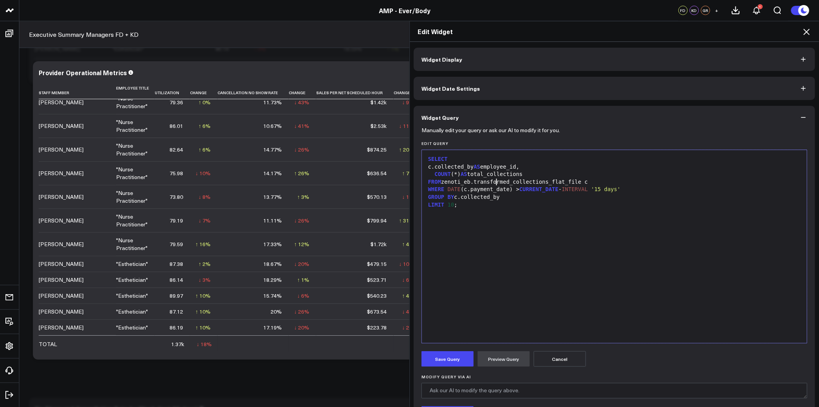
click at [493, 179] on div "FROM zenoti_eb.transformed_collections_flat_file c" at bounding box center [615, 182] width 378 height 8
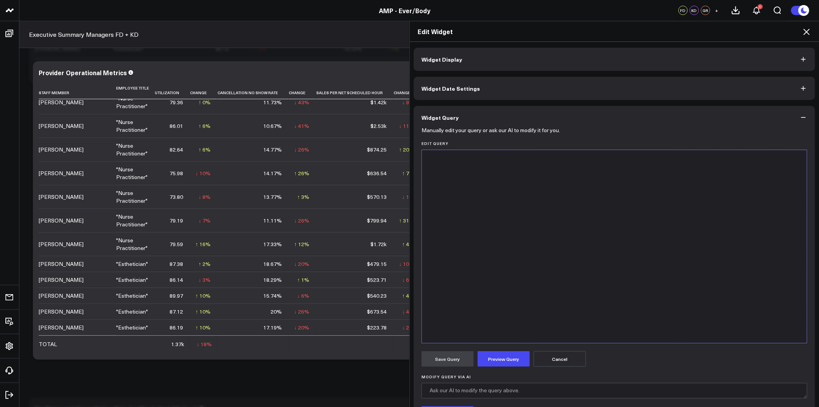
scroll to position [803, 0]
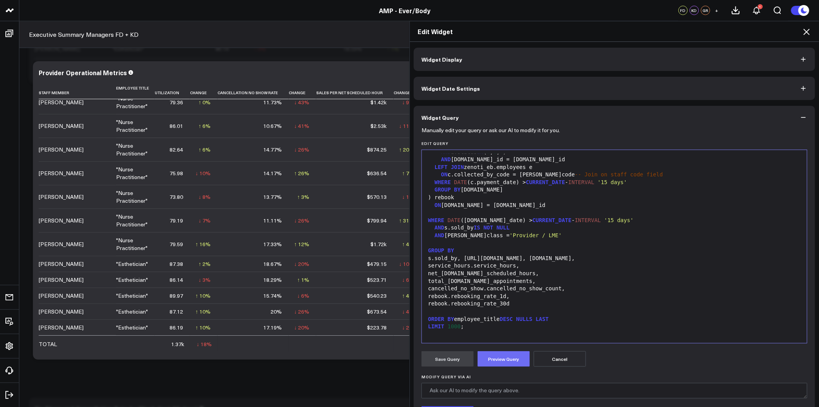
click at [510, 359] on button "Preview Query" at bounding box center [504, 358] width 52 height 15
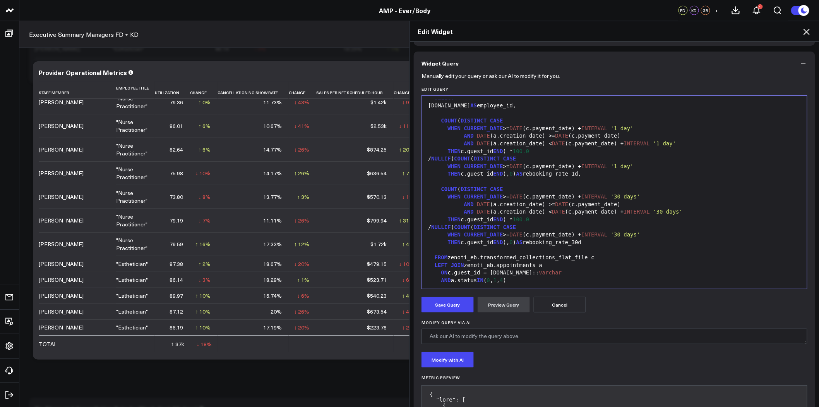
scroll to position [602, 0]
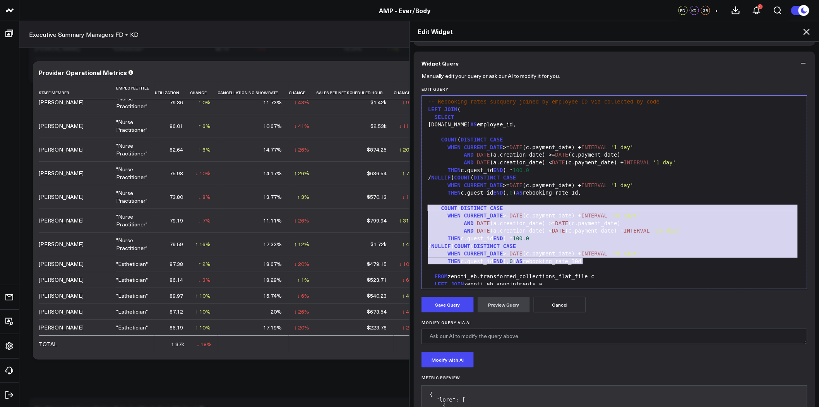
drag, startPoint x: 596, startPoint y: 264, endPoint x: 420, endPoint y: 210, distance: 184.7
click at [422, 210] on div "Selection deleted 999 56 57 58 59 60 61 62 63 64 65 66 67 68 69 70 71 72 73 74 …" at bounding box center [615, 192] width 386 height 194
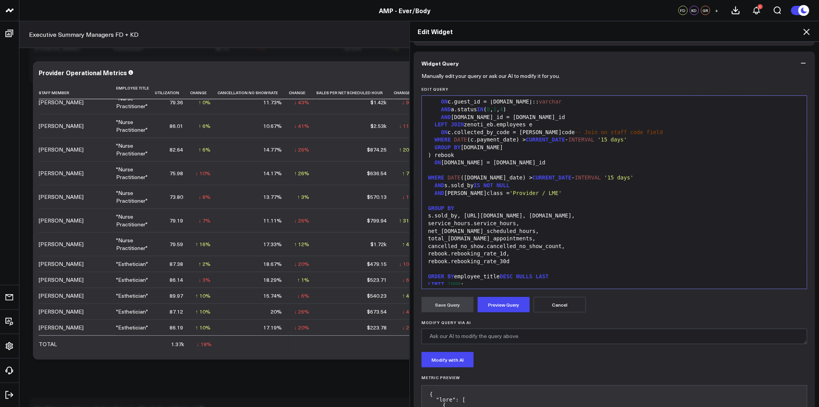
scroll to position [743, 0]
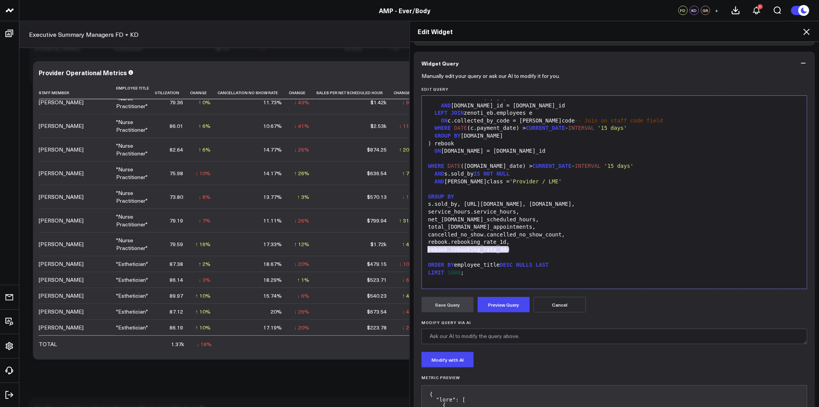
drag, startPoint x: 508, startPoint y: 251, endPoint x: 421, endPoint y: 246, distance: 86.5
click at [422, 246] on div "Selection deleted 999 56 57 58 59 60 61 62 63 64 65 66 67 68 69 70 71 72 73 74 …" at bounding box center [615, 192] width 386 height 194
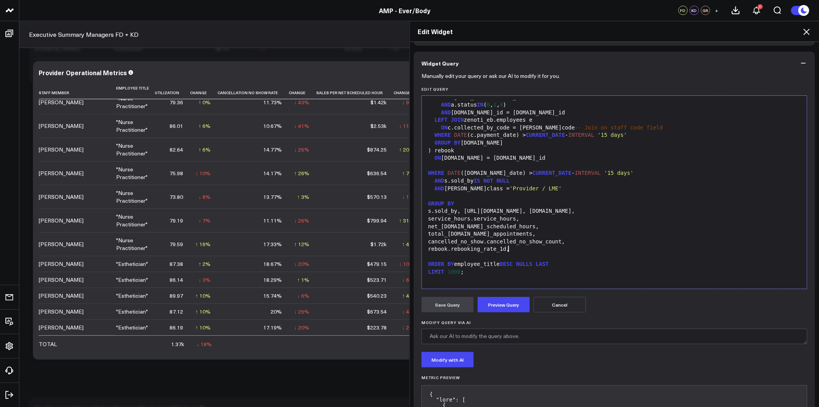
scroll to position [736, 0]
click at [496, 302] on button "Preview Query" at bounding box center [504, 304] width 52 height 15
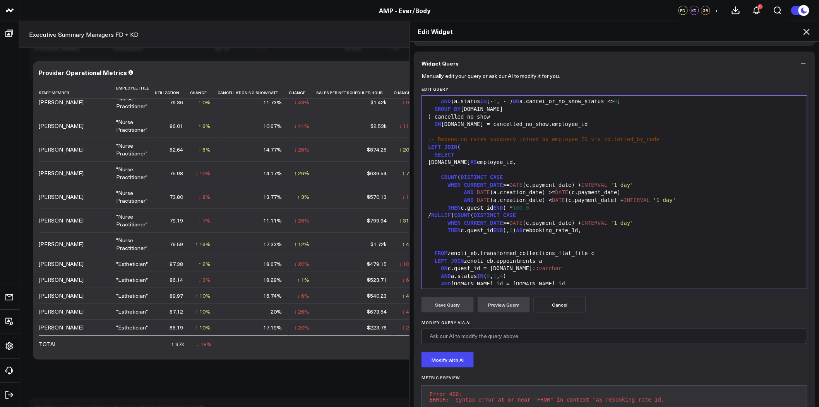
scroll to position [563, 0]
click at [596, 230] on div "THEN c.guest_id END ), 0 ) AS rebooking_rate_1d," at bounding box center [615, 232] width 378 height 8
click at [499, 302] on button "Preview Query" at bounding box center [504, 304] width 52 height 15
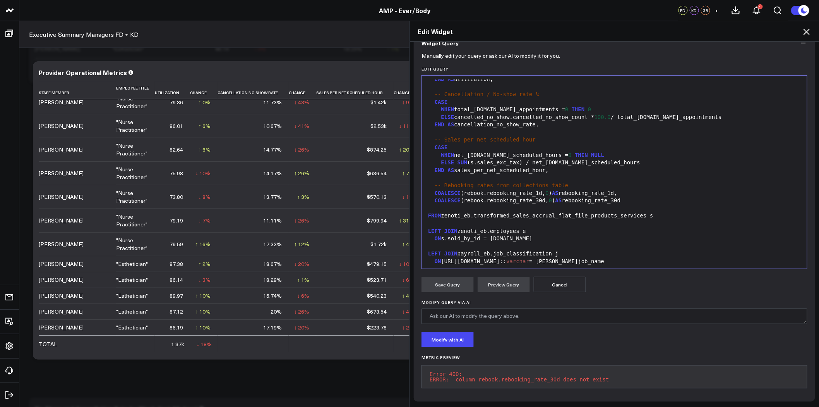
scroll to position [47, 0]
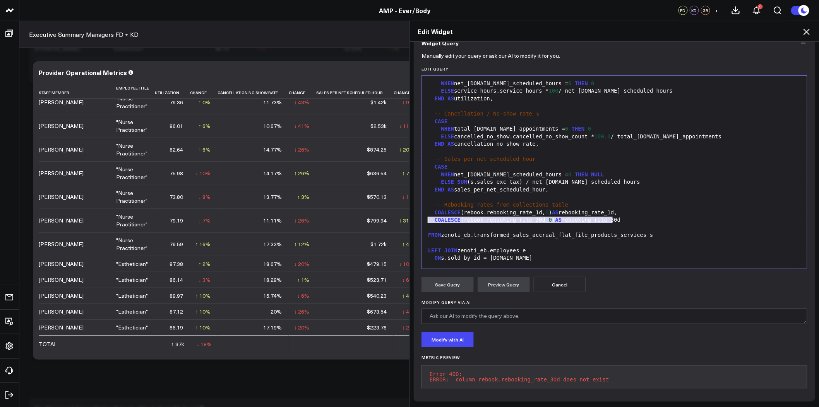
drag, startPoint x: 623, startPoint y: 215, endPoint x: 419, endPoint y: 215, distance: 203.3
click at [422, 215] on div "Selection deleted 999 4 5 6 7 8 9 10 11 12 13 14 15 16 17 18 19 20 21 22 23 24 …" at bounding box center [615, 172] width 386 height 194
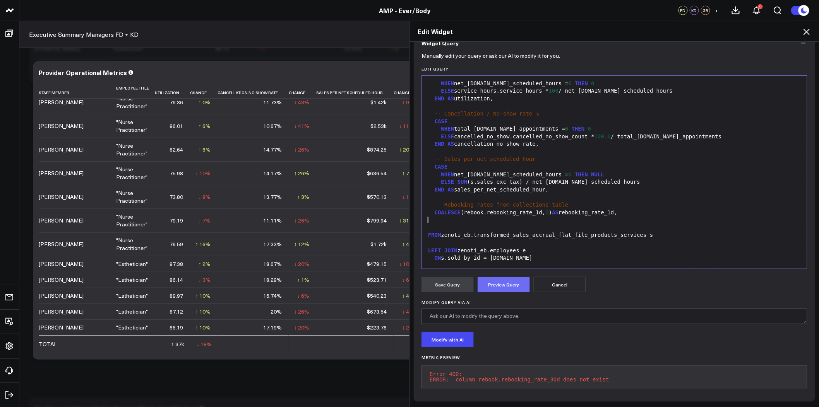
click at [508, 276] on button "Preview Query" at bounding box center [504, 283] width 52 height 15
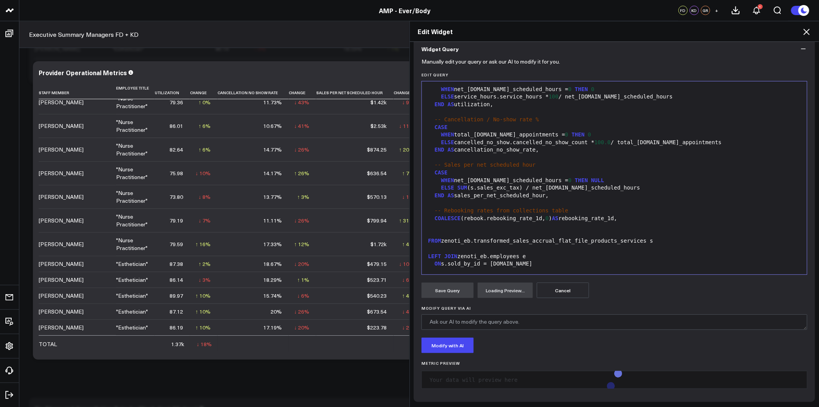
scroll to position [80, 0]
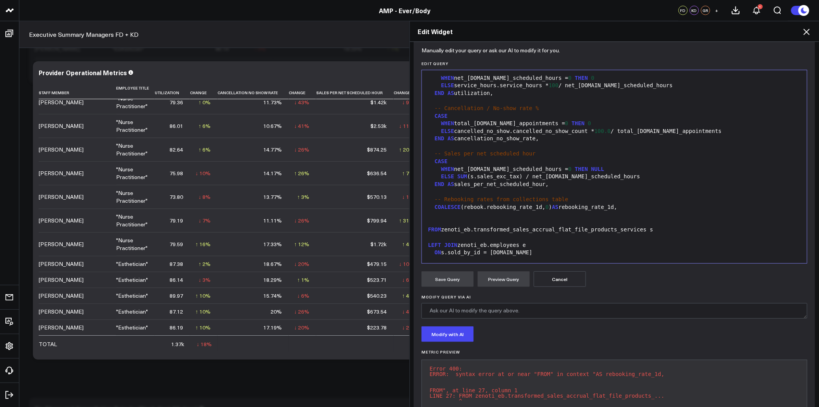
click at [613, 209] on div "COALESCE (rebook.rebooking_rate_1d, 0 ) AS rebooking_rate_1d," at bounding box center [615, 207] width 378 height 8
click at [519, 277] on button "Preview Query" at bounding box center [504, 278] width 52 height 15
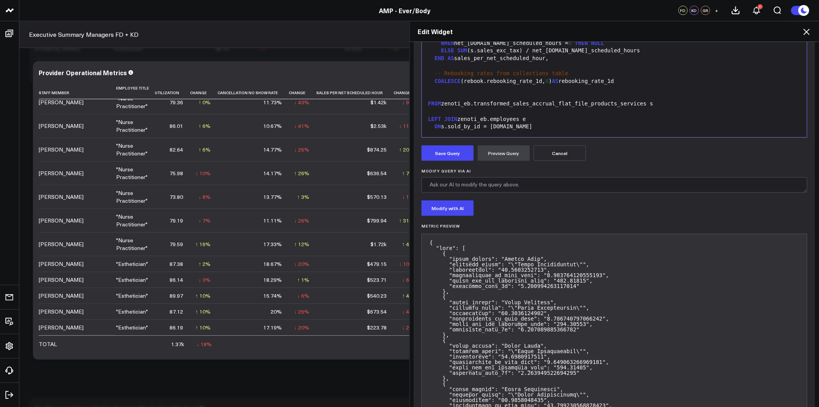
scroll to position [209, 0]
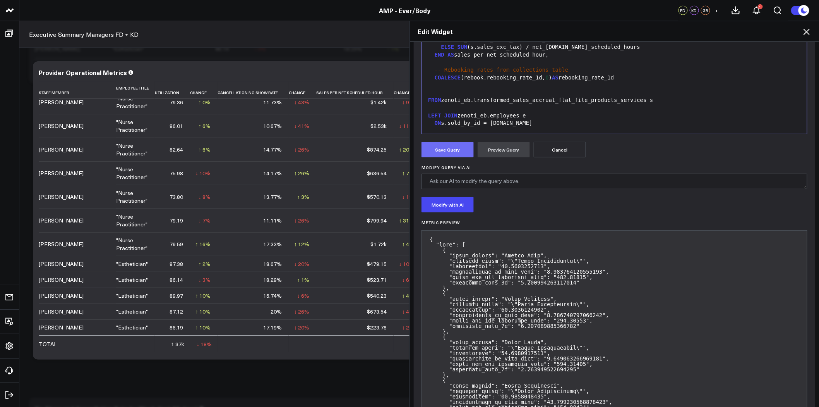
click at [438, 147] on button "Save Query" at bounding box center [448, 149] width 52 height 15
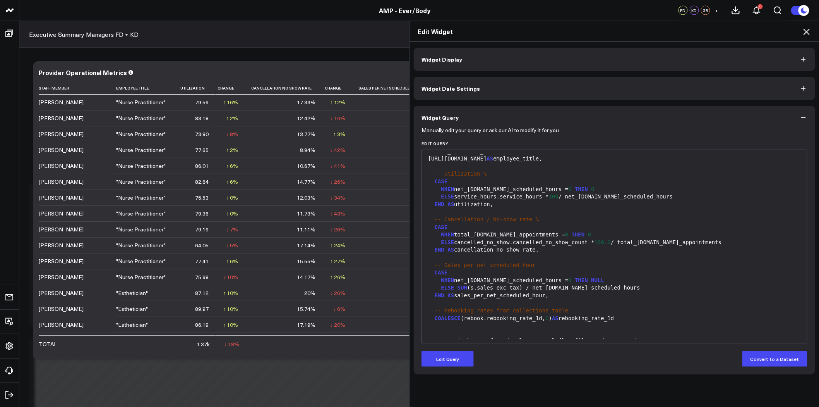
scroll to position [0, 0]
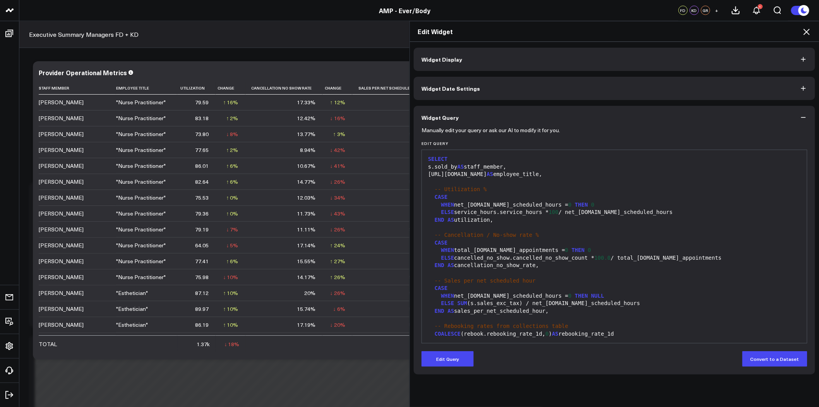
click at [805, 31] on icon at bounding box center [806, 31] width 9 height 9
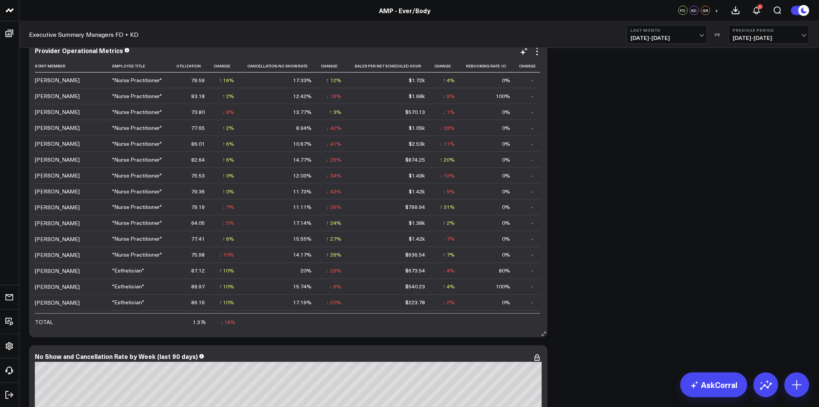
scroll to position [1592, 0]
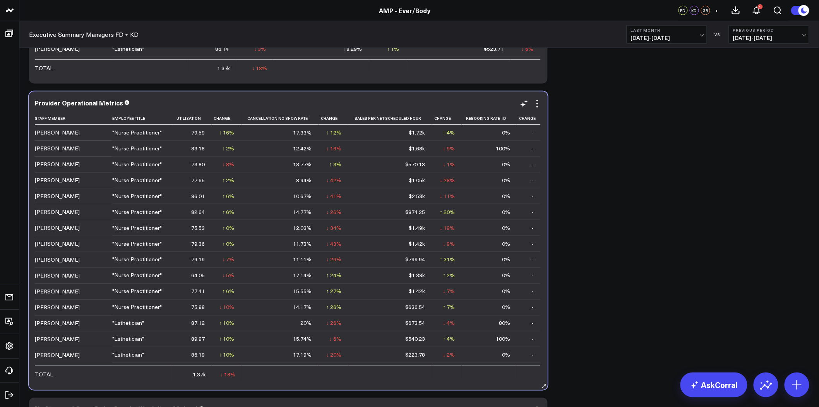
click at [503, 150] on div "100%" at bounding box center [503, 148] width 14 height 8
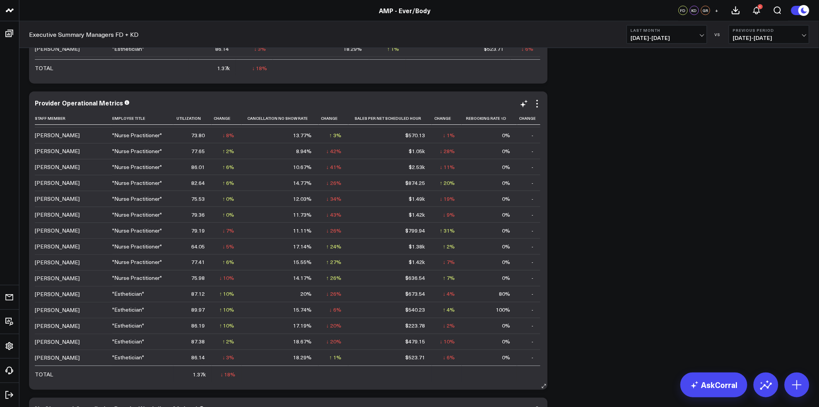
scroll to position [0, 0]
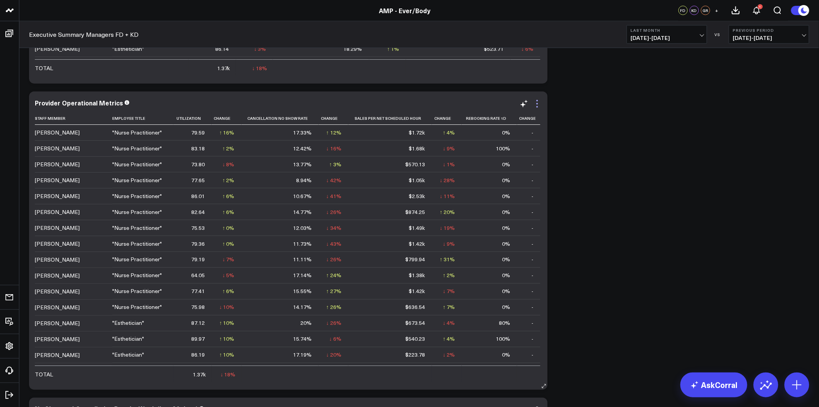
click at [537, 103] on icon at bounding box center [537, 103] width 9 height 9
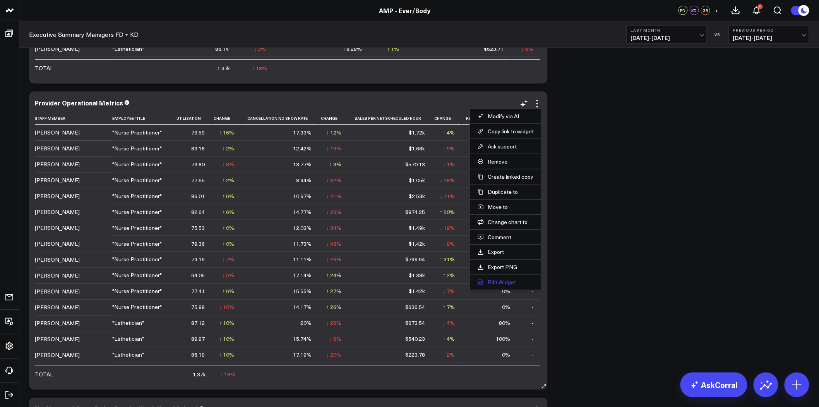
click at [511, 283] on button "Edit Widget" at bounding box center [506, 282] width 56 height 7
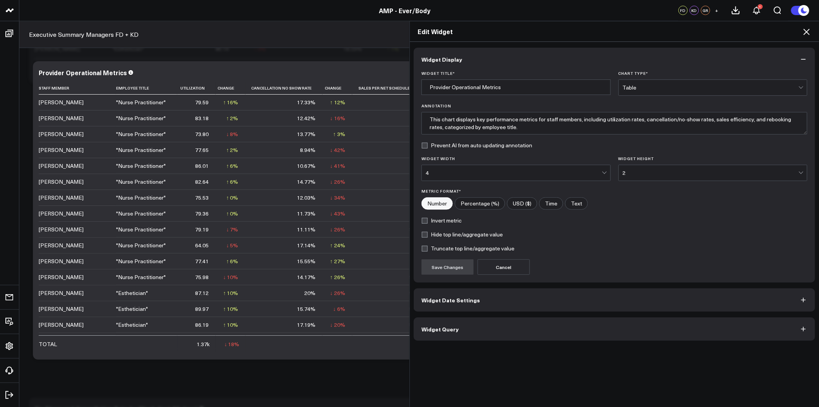
click at [505, 323] on button "Widget Query" at bounding box center [615, 328] width 402 height 23
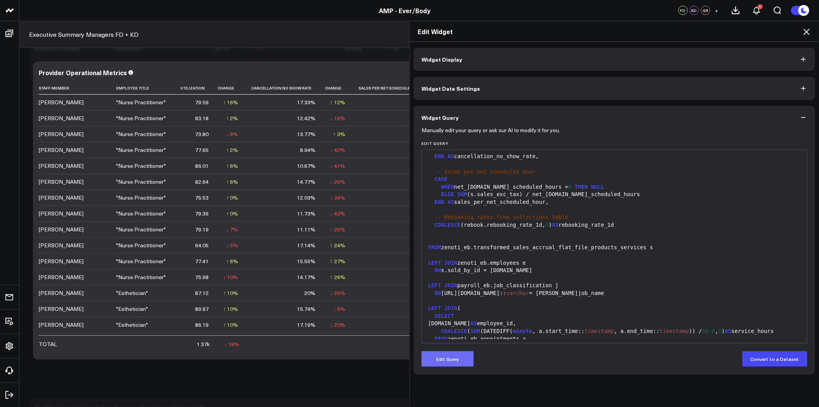
scroll to position [129, 0]
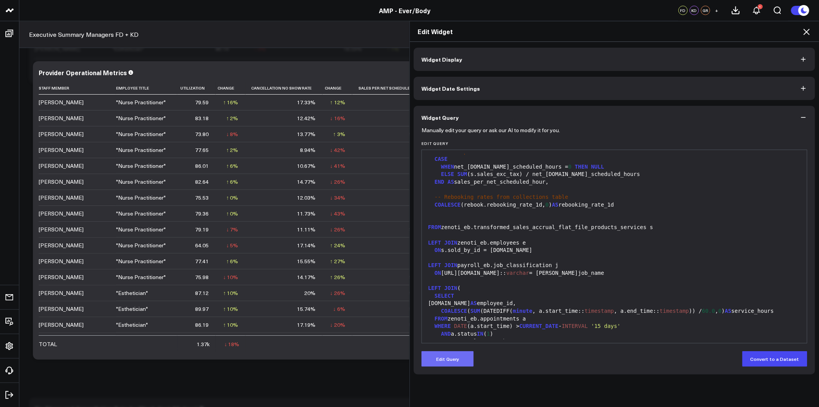
click at [458, 358] on button "Edit Query" at bounding box center [448, 358] width 52 height 15
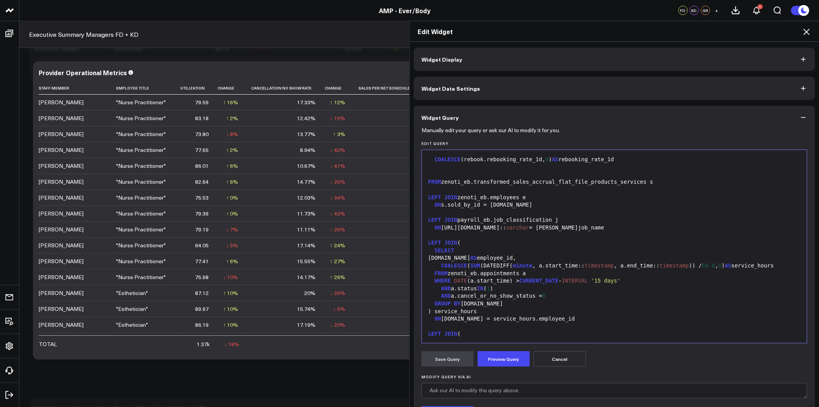
scroll to position [258, 0]
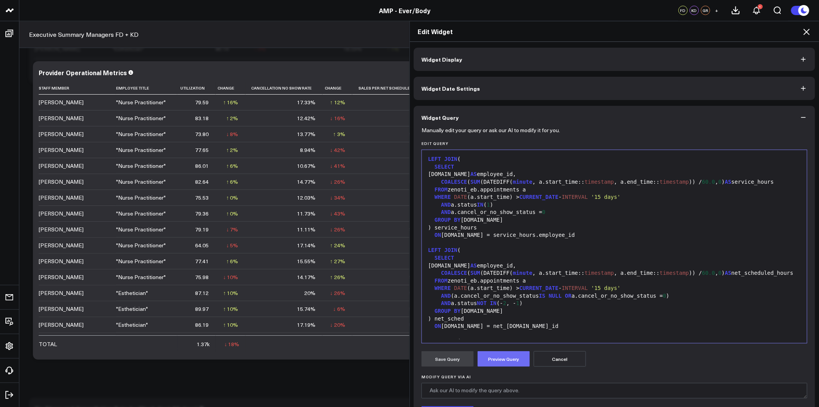
click at [504, 366] on button "Preview Query" at bounding box center [504, 358] width 52 height 15
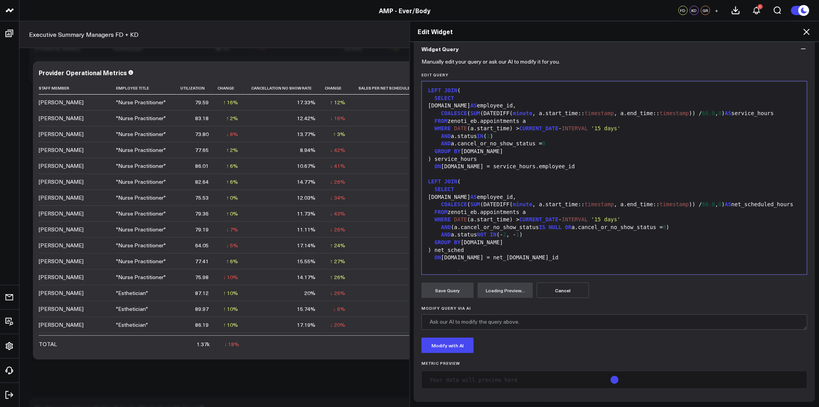
click at [529, 252] on div ") net_sched" at bounding box center [615, 250] width 378 height 8
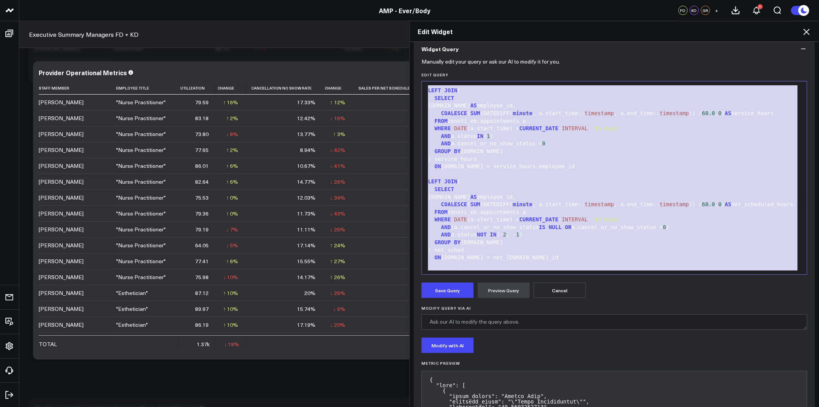
copy div "s.sold_by AS staff_member, e.job_info.name AS employee_title, -- Utilization % …"
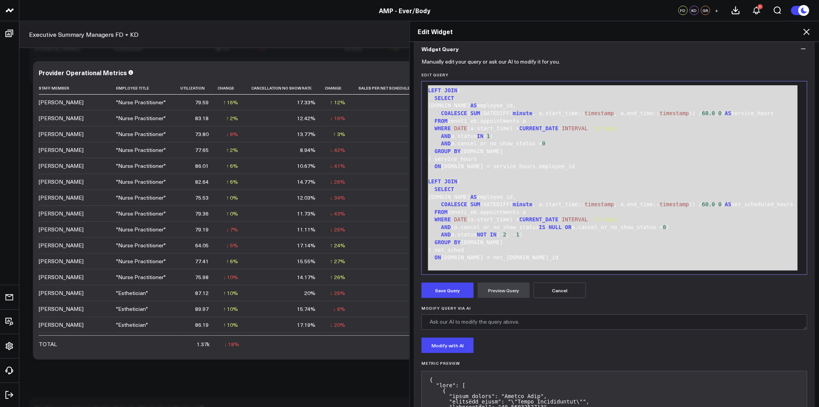
click at [610, 95] on div "SELECT" at bounding box center [615, 98] width 378 height 8
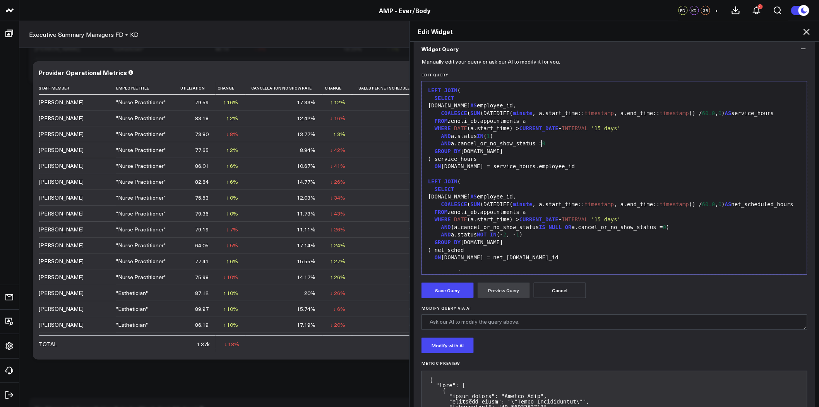
click at [556, 143] on div "AND a.cancel_or_no_show_status = 0" at bounding box center [615, 144] width 378 height 8
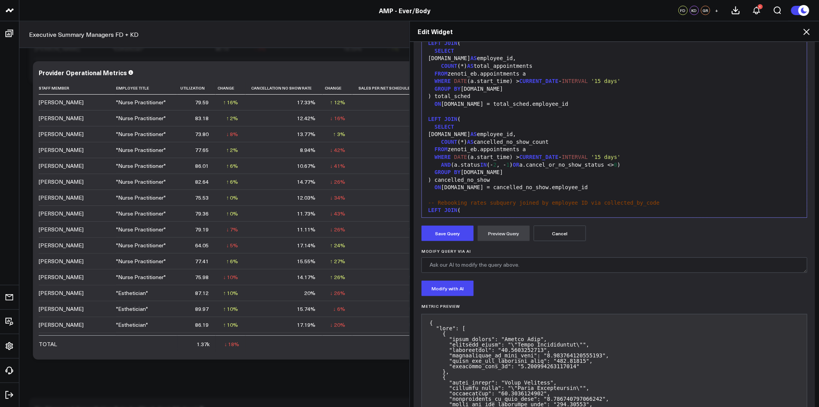
scroll to position [241, 0]
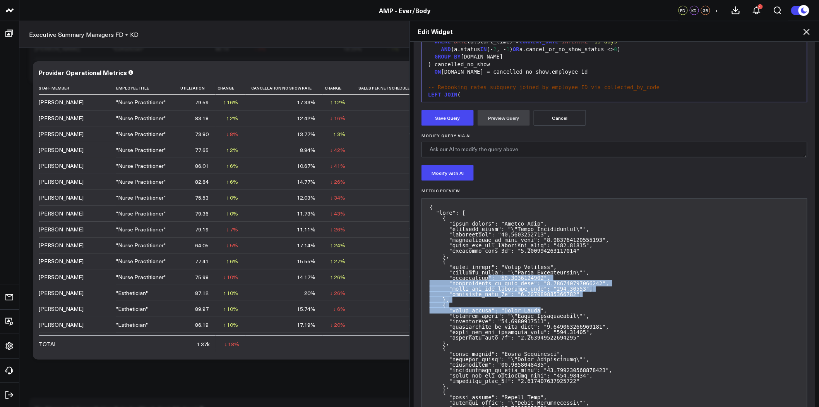
drag, startPoint x: 481, startPoint y: 280, endPoint x: 527, endPoint y: 310, distance: 55.4
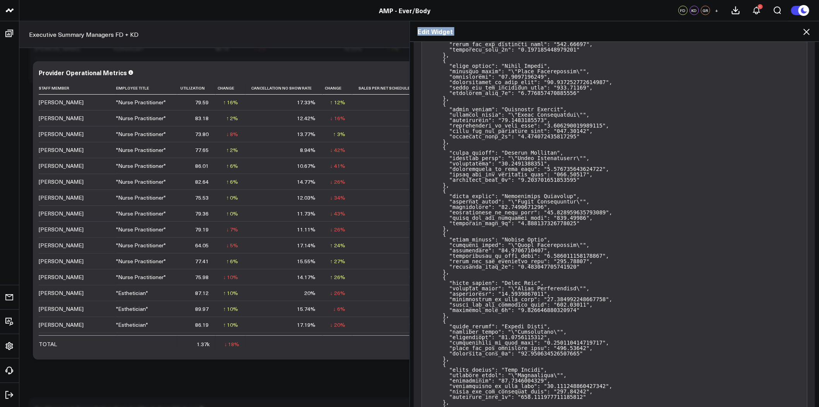
scroll to position [822, 0]
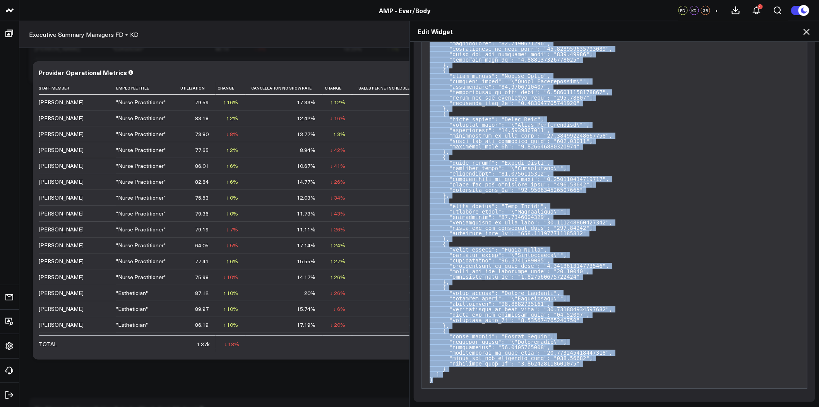
drag, startPoint x: 426, startPoint y: 206, endPoint x: 594, endPoint y: 380, distance: 241.5
click at [594, 380] on pre at bounding box center [615, 2] width 386 height 771
copy pre "{ "data": [ { "staff_member": "Heesun Jong", "employee_title": "\"Nurse Practit…"
click at [582, 203] on pre at bounding box center [615, 2] width 386 height 771
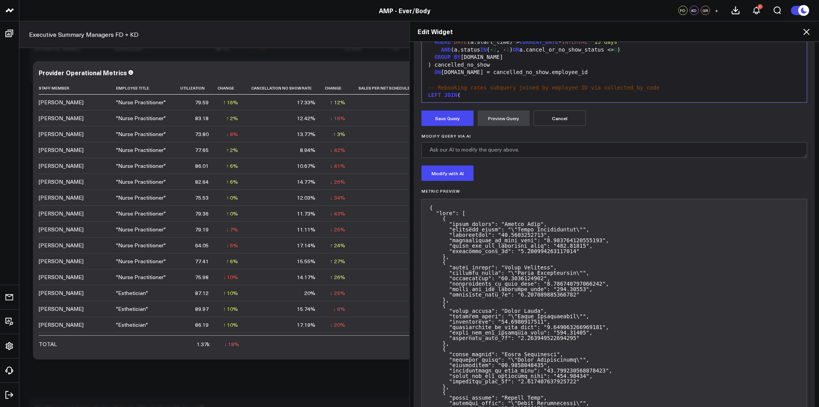
scroll to position [220, 0]
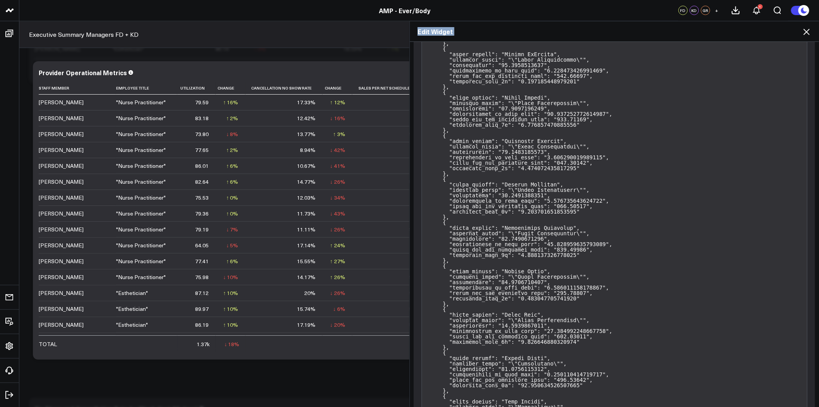
scroll to position [822, 0]
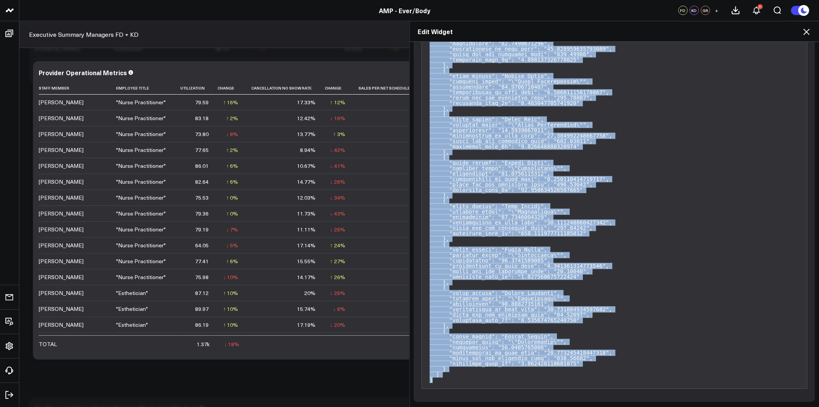
drag, startPoint x: 427, startPoint y: 230, endPoint x: 628, endPoint y: 386, distance: 255.0
click at [628, 386] on pre at bounding box center [615, 2] width 386 height 771
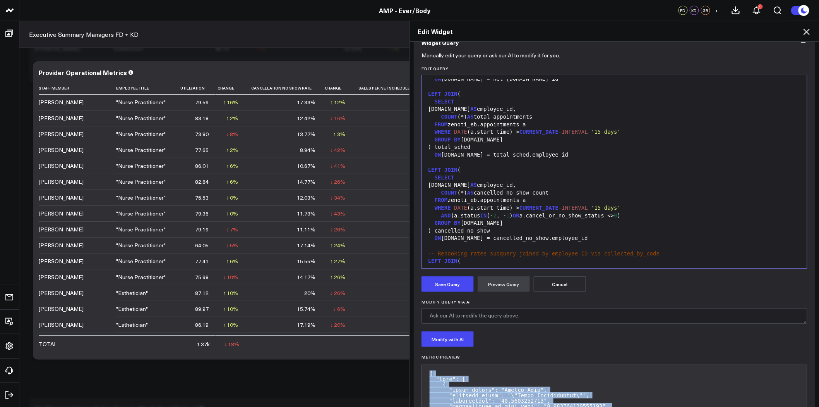
scroll to position [0, 0]
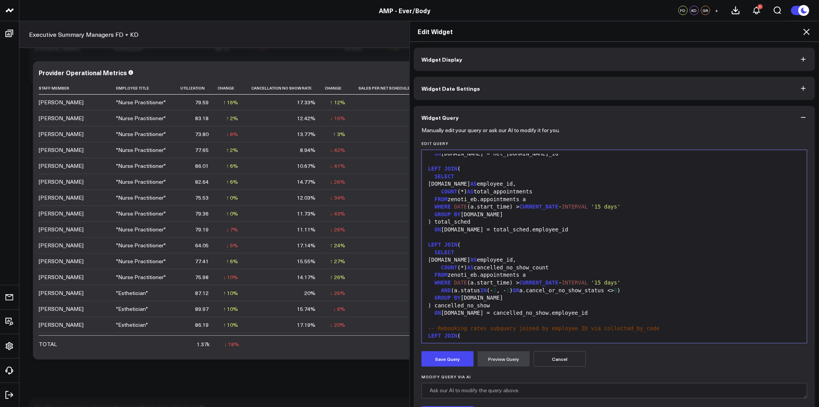
click at [489, 275] on div "FROM zenoti_eb.appointments a" at bounding box center [615, 275] width 378 height 8
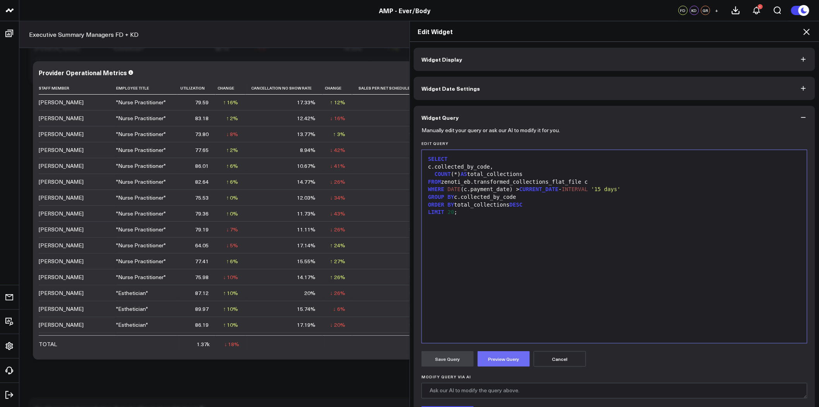
click at [508, 351] on button "Preview Query" at bounding box center [504, 358] width 52 height 15
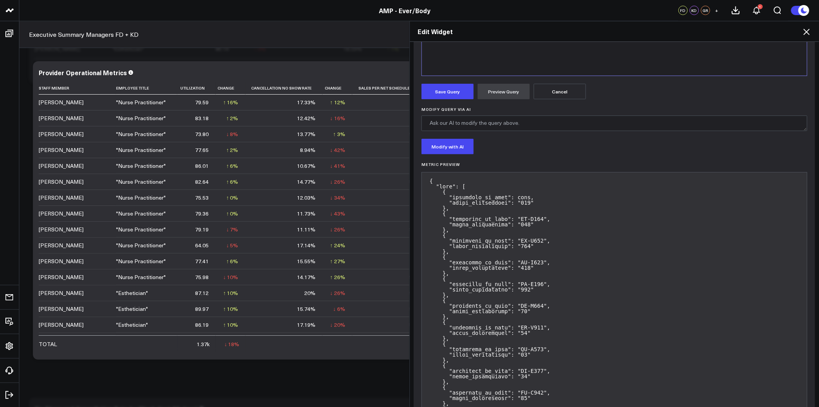
scroll to position [260, 0]
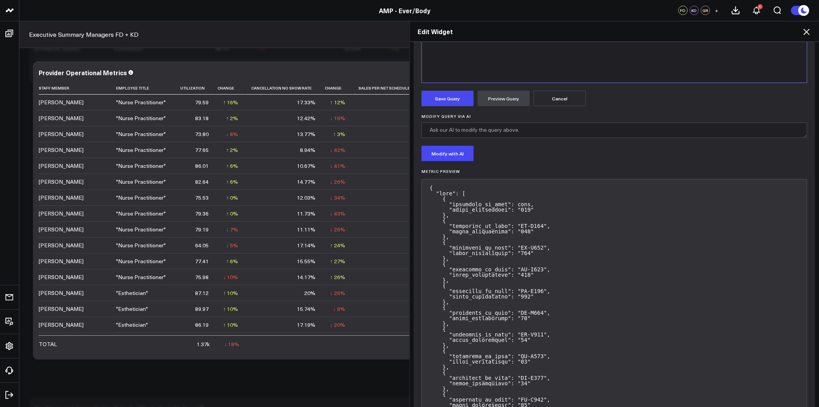
click at [509, 222] on pre at bounding box center [615, 369] width 386 height 381
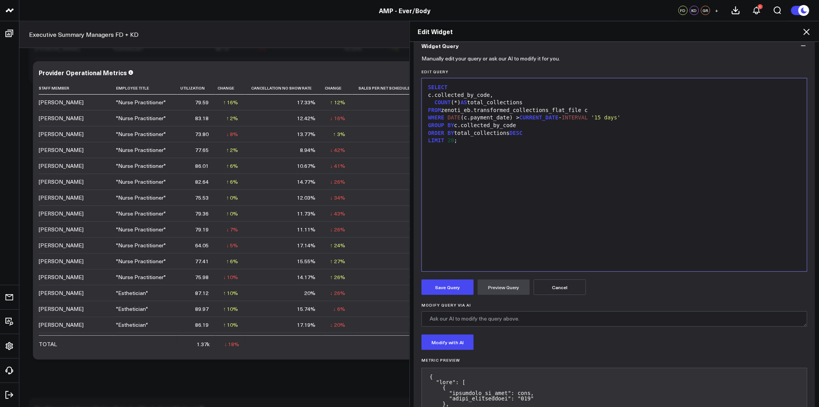
scroll to position [2, 0]
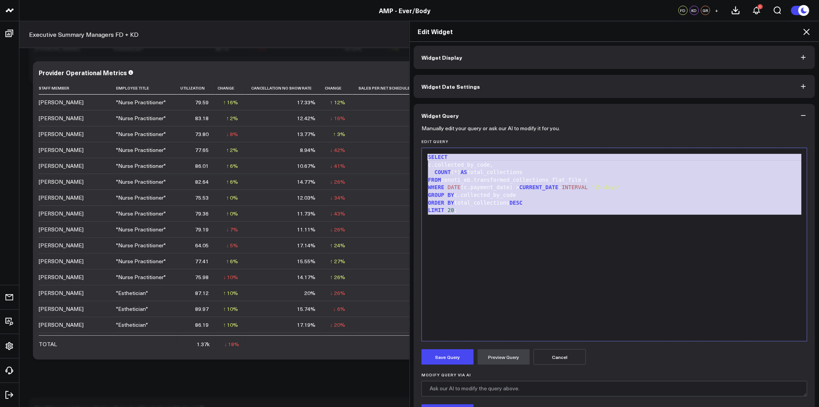
drag, startPoint x: 488, startPoint y: 261, endPoint x: 410, endPoint y: 117, distance: 163.5
click at [410, 117] on div "Widget Display Widget Date Settings Widget Query Manually edit your query or as…" at bounding box center [614, 224] width 409 height 365
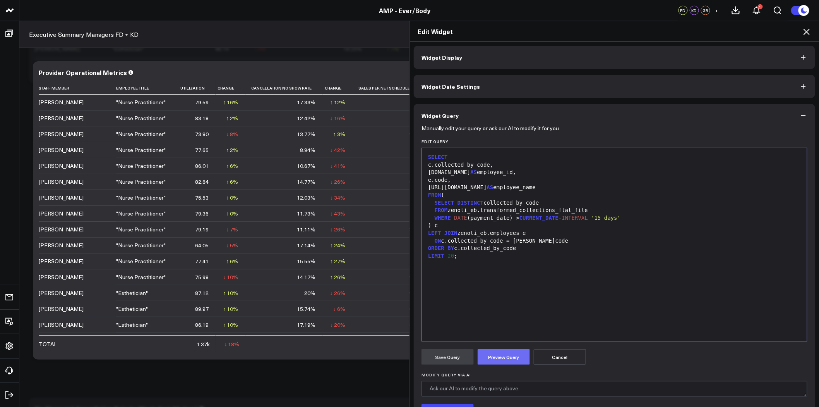
click at [518, 356] on button "Preview Query" at bounding box center [504, 356] width 52 height 15
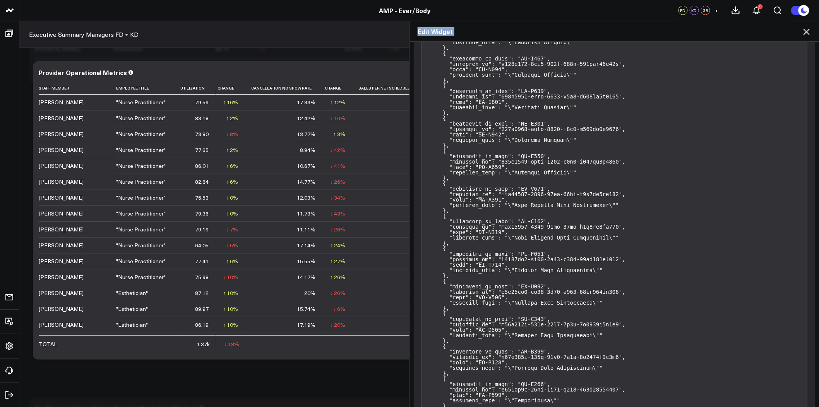
scroll to position [736, 0]
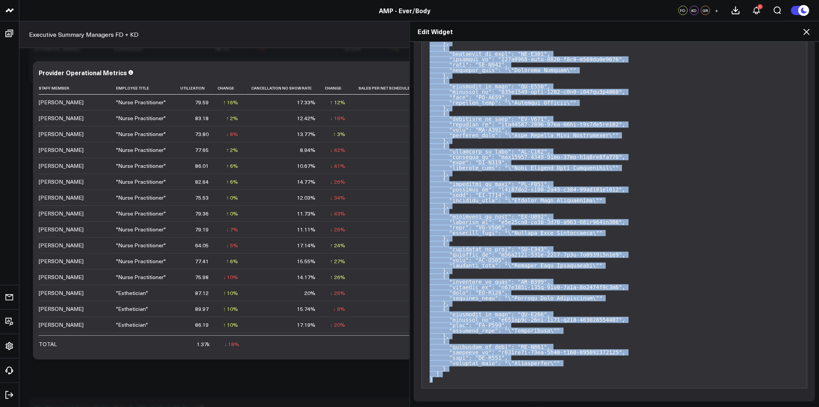
drag, startPoint x: 427, startPoint y: 184, endPoint x: 582, endPoint y: 396, distance: 262.2
copy pre "{ "data": [ { "collected_by_code": "EB-E001", "employee_id": "a38e6561-67c4-4a4…"
click at [567, 191] on pre at bounding box center [615, 45] width 386 height 685
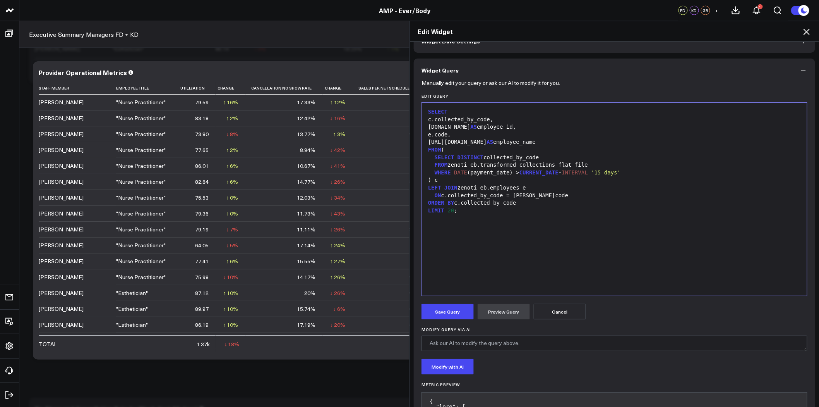
scroll to position [0, 0]
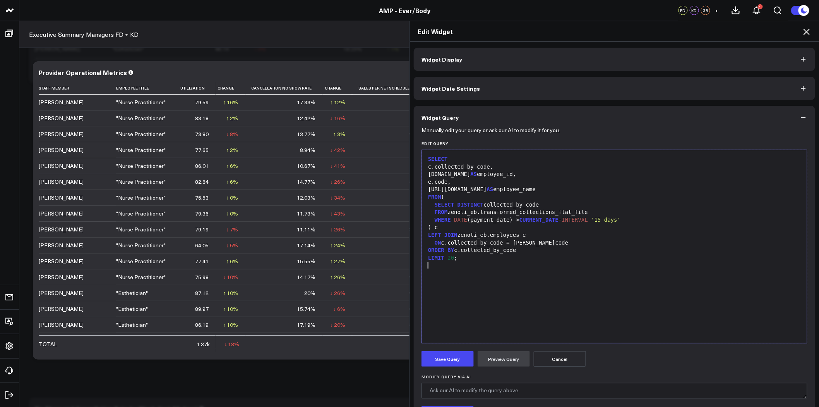
click at [525, 264] on div at bounding box center [615, 265] width 378 height 8
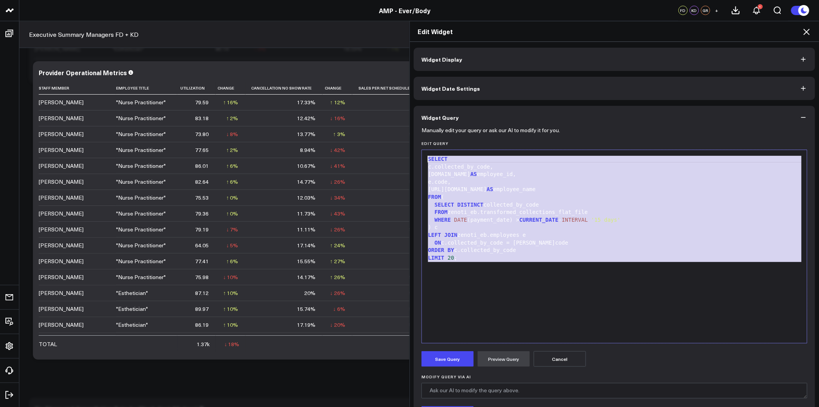
drag, startPoint x: 528, startPoint y: 307, endPoint x: 379, endPoint y: 102, distance: 253.4
click at [379, 102] on div "Edit Widget Widget Display Widget Date Settings Widget Query Manually edit your…" at bounding box center [409, 214] width 819 height 386
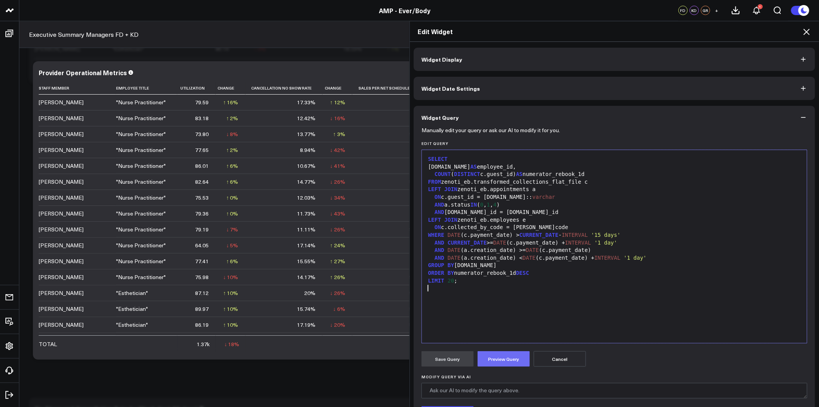
click at [499, 353] on button "Preview Query" at bounding box center [504, 358] width 52 height 15
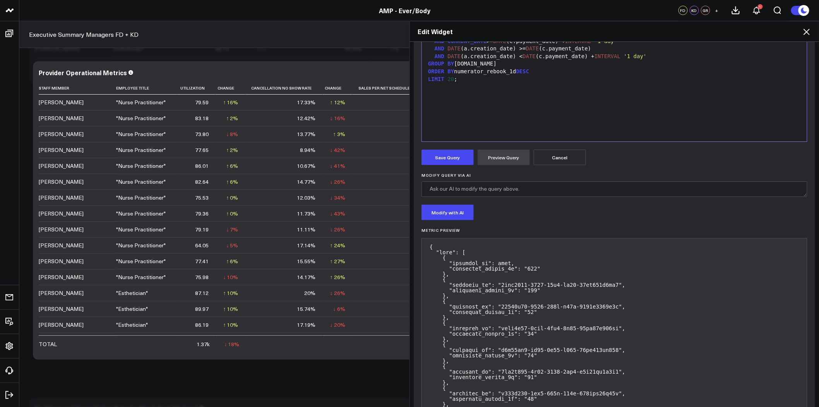
scroll to position [195, 0]
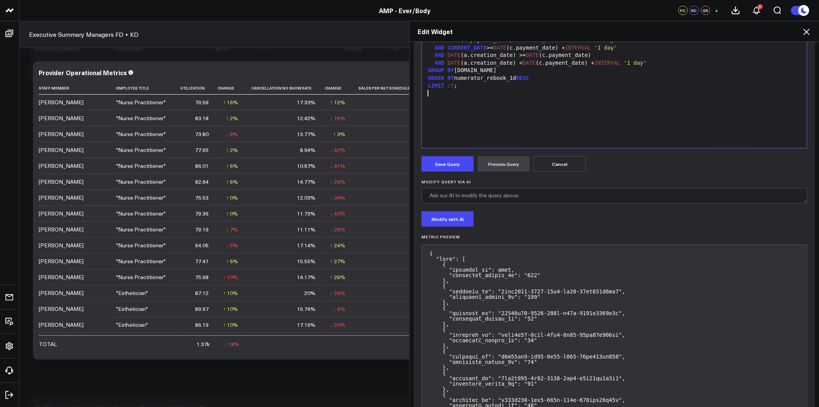
click at [500, 111] on div "SELECT e.id AS employee_id, COUNT ( DISTINCT c.guest_id) AS numerator_rebook_1d…" at bounding box center [615, 51] width 378 height 185
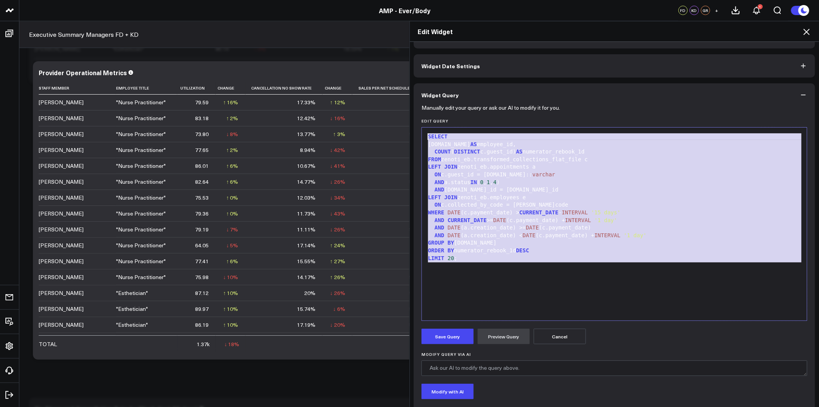
drag, startPoint x: 502, startPoint y: 299, endPoint x: 424, endPoint y: 119, distance: 196.3
click at [424, 119] on div "Edit Query Selection deleted 99 1 2 3 4 5 6 7 8 9 10 11 12 13 14 15 16 17 18 › …" at bounding box center [615, 219] width 386 height 202
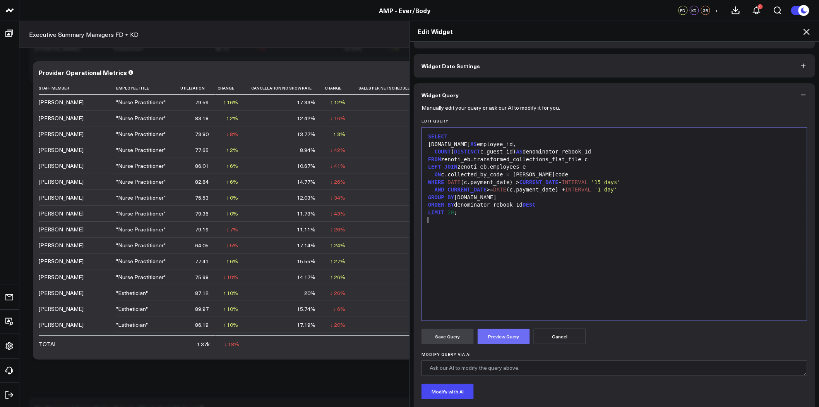
click at [519, 334] on button "Preview Query" at bounding box center [504, 335] width 52 height 15
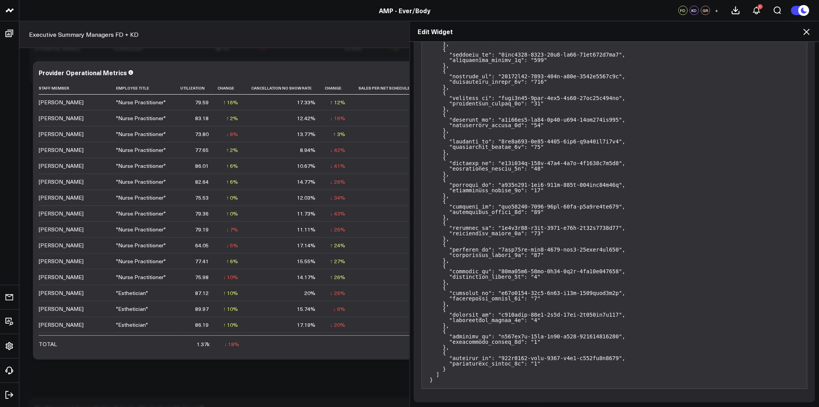
scroll to position [432, 0]
click at [642, 207] on pre at bounding box center [615, 197] width 386 height 381
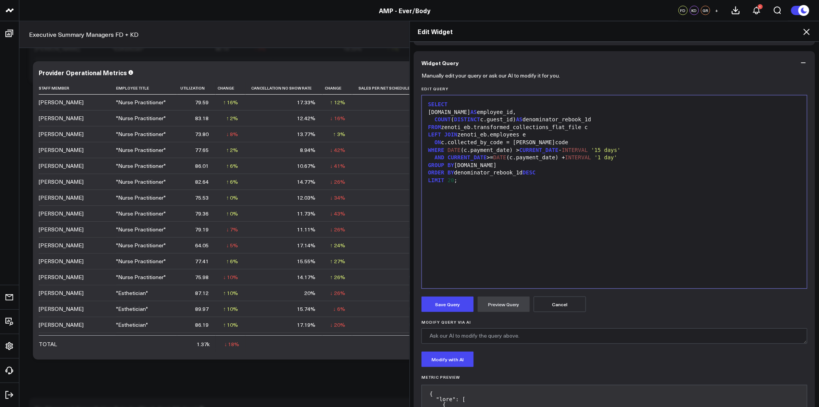
scroll to position [0, 0]
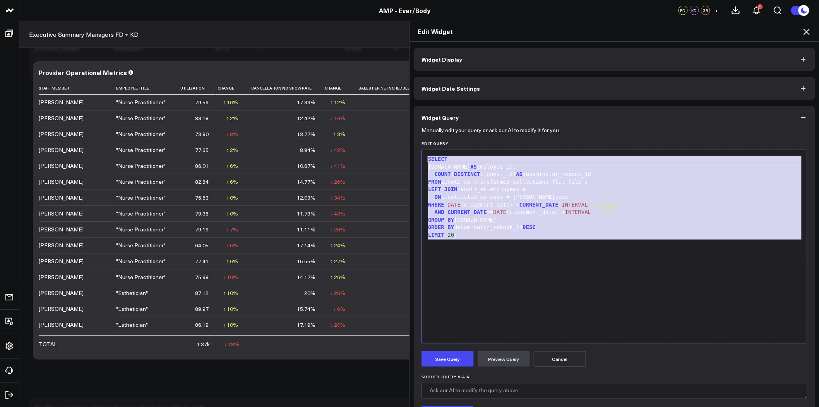
drag, startPoint x: 410, startPoint y: 113, endPoint x: 374, endPoint y: 76, distance: 52.0
click at [374, 76] on div "Edit Widget Widget Display Widget Date Settings Widget Query Manually edit your…" at bounding box center [409, 214] width 819 height 386
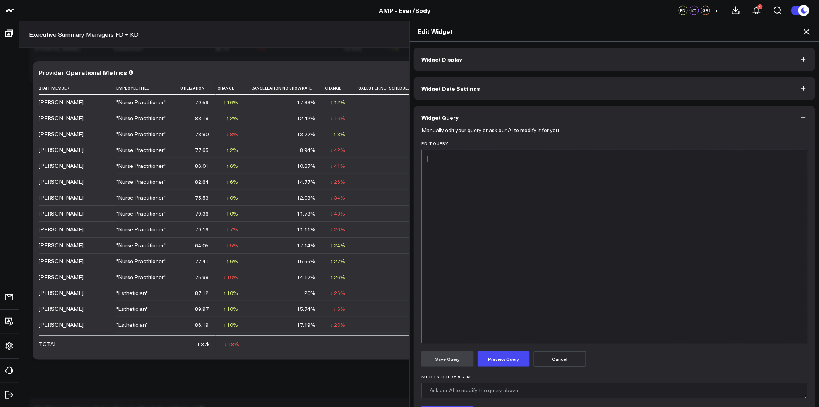
scroll to position [129, 0]
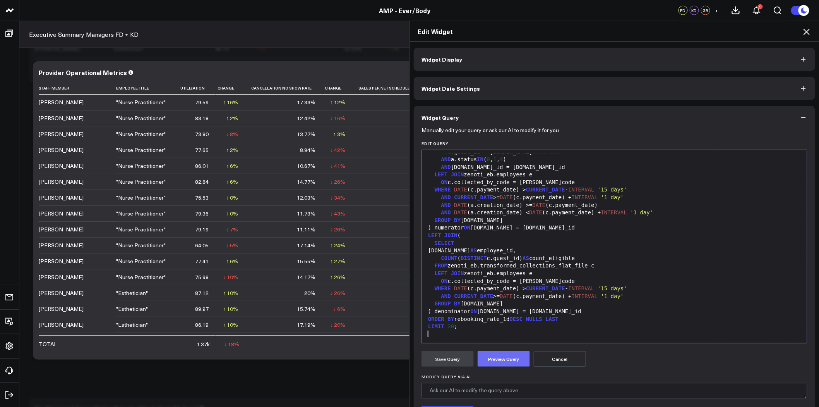
click at [508, 356] on button "Preview Query" at bounding box center [504, 358] width 52 height 15
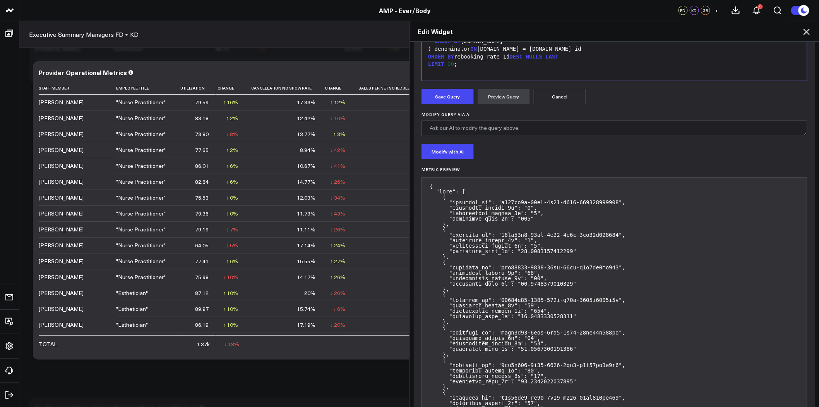
scroll to position [0, 0]
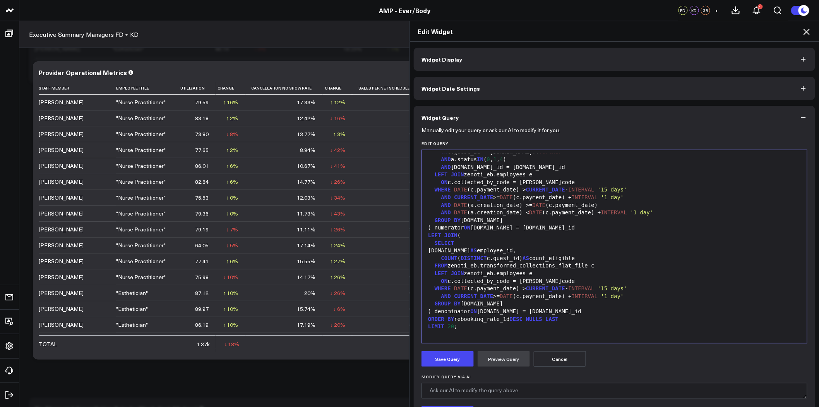
click at [544, 261] on div "COUNT ( DISTINCT c.guest_id) AS count_eligible" at bounding box center [615, 258] width 378 height 8
click at [500, 294] on span "DATE" at bounding box center [506, 296] width 13 height 6
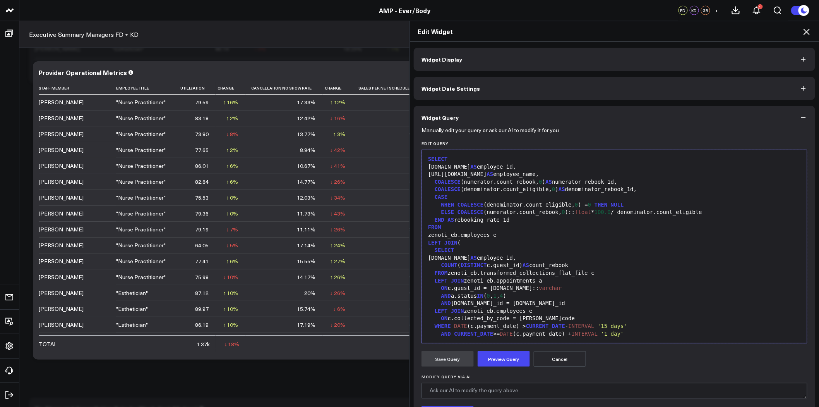
scroll to position [136, 0]
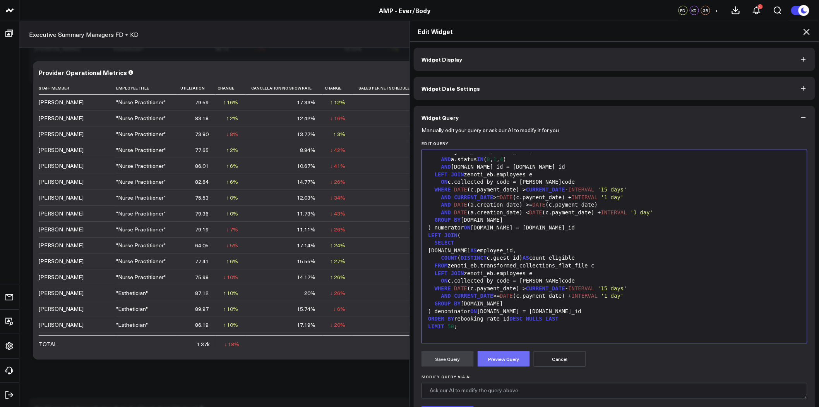
click at [512, 358] on button "Preview Query" at bounding box center [504, 358] width 52 height 15
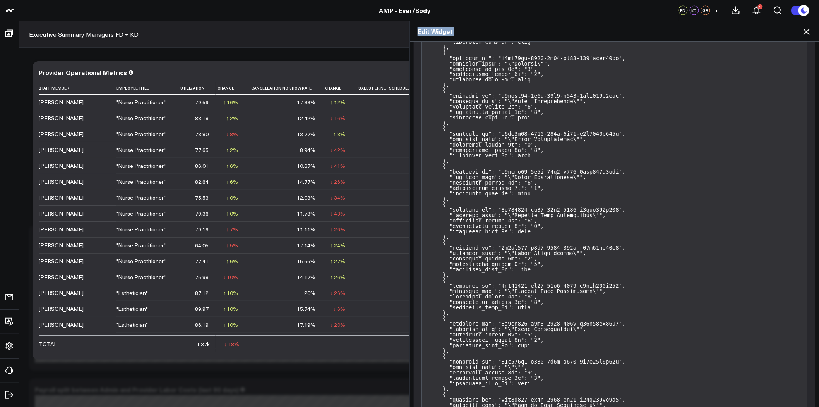
scroll to position [1981, 0]
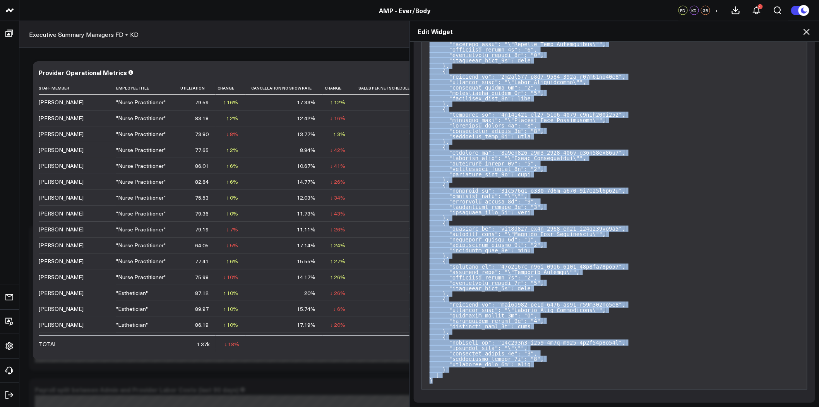
drag, startPoint x: 426, startPoint y: 249, endPoint x: 651, endPoint y: 381, distance: 261.2
copy pre "{ "data": [ { "employee_id": "a451df1c-04ca-4d10-b243-356475221503", "employee_…"
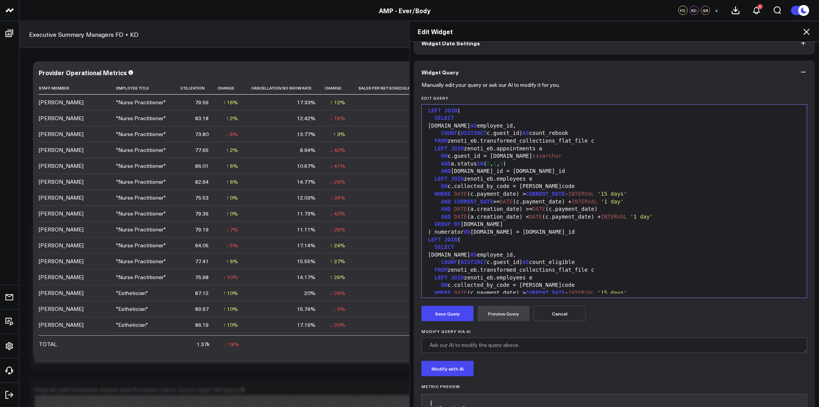
scroll to position [0, 0]
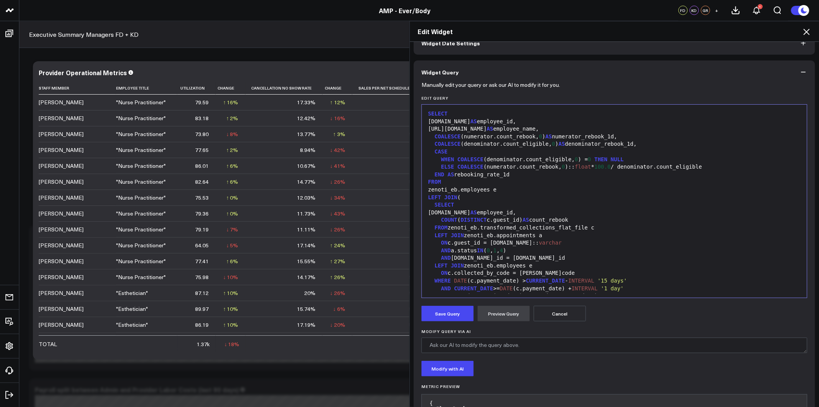
click at [491, 145] on div "COALESCE (denominator.count_eligible, 0 ) AS denominator_rebook_1d," at bounding box center [615, 144] width 378 height 8
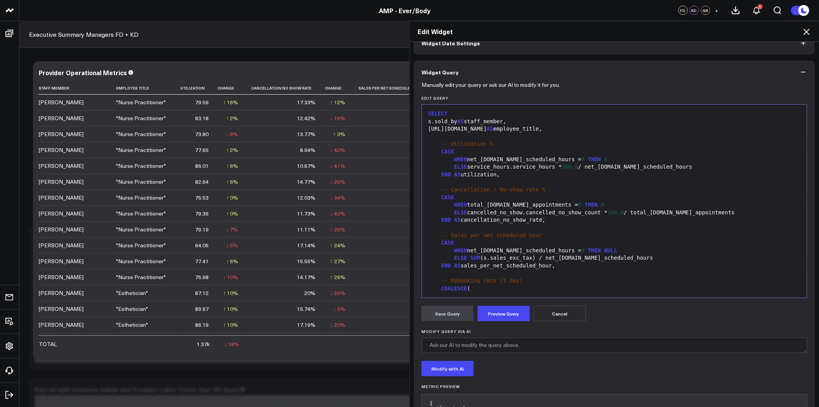
scroll to position [773, 0]
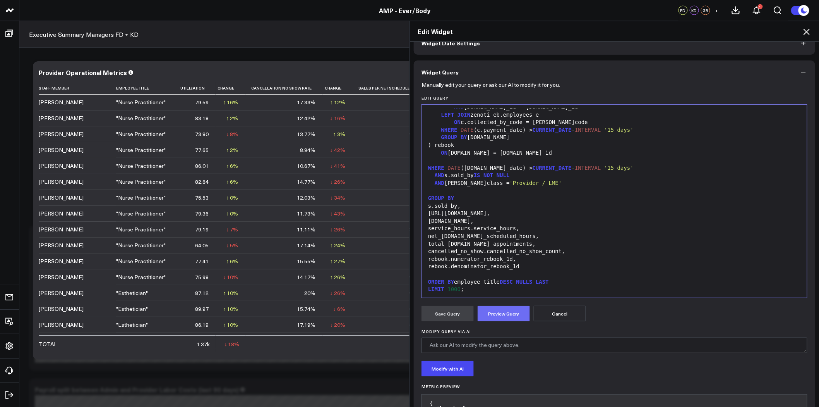
click at [506, 309] on button "Preview Query" at bounding box center [504, 313] width 52 height 15
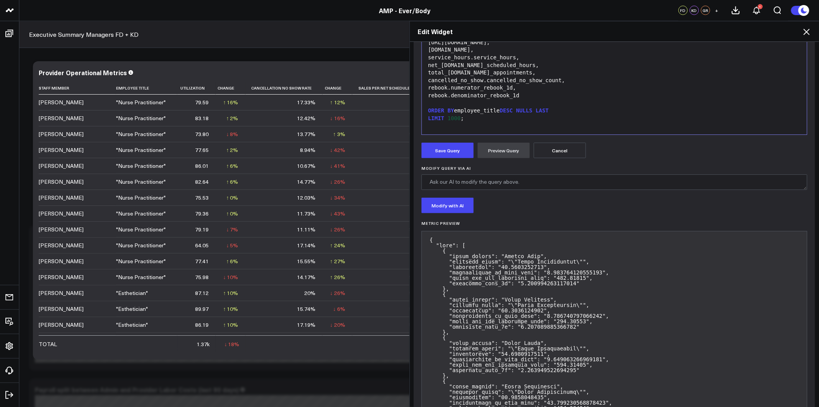
scroll to position [177, 0]
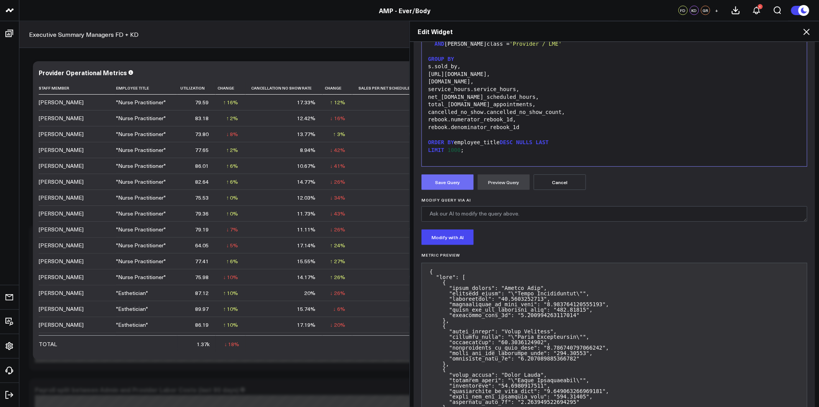
click at [450, 176] on button "Save Query" at bounding box center [448, 181] width 52 height 15
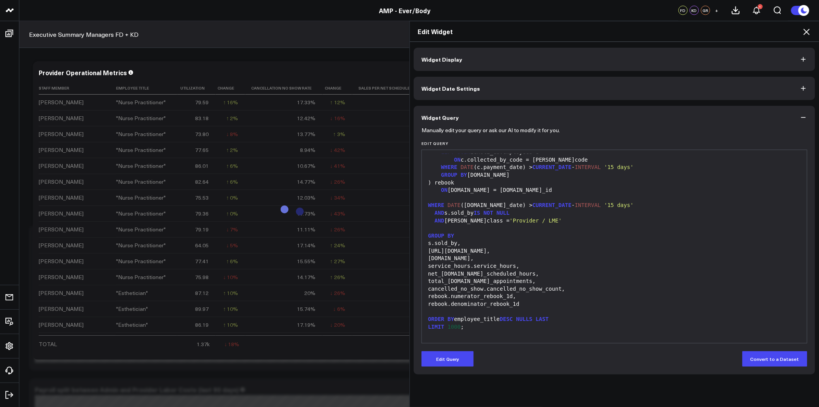
scroll to position [0, 0]
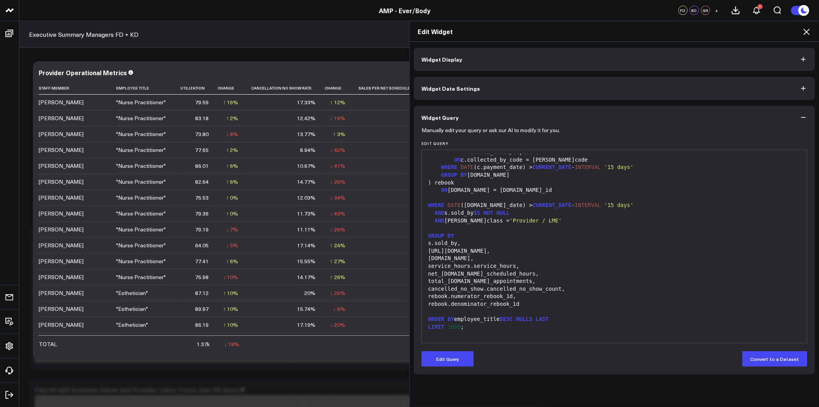
click at [807, 32] on icon at bounding box center [807, 32] width 6 height 6
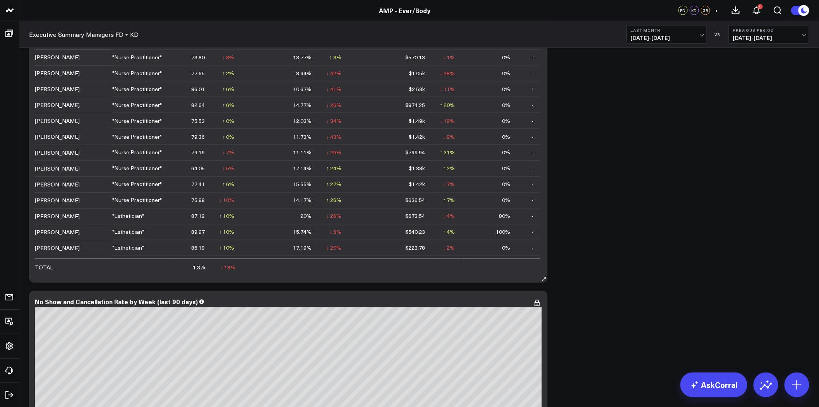
scroll to position [1592, 0]
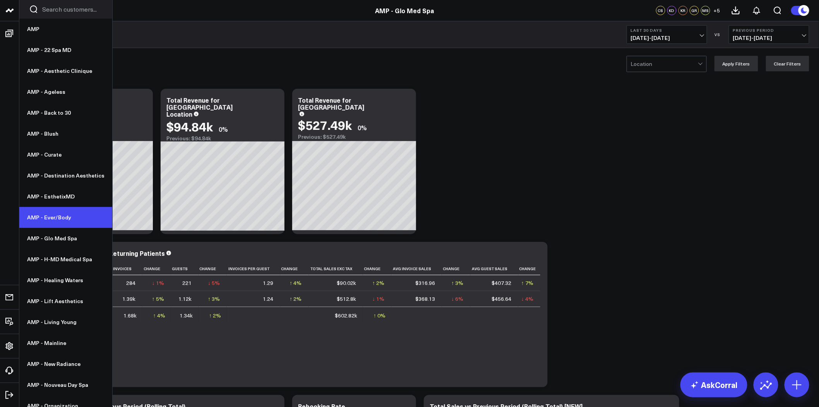
click at [66, 213] on link "AMP - Ever/Body" at bounding box center [65, 217] width 93 height 21
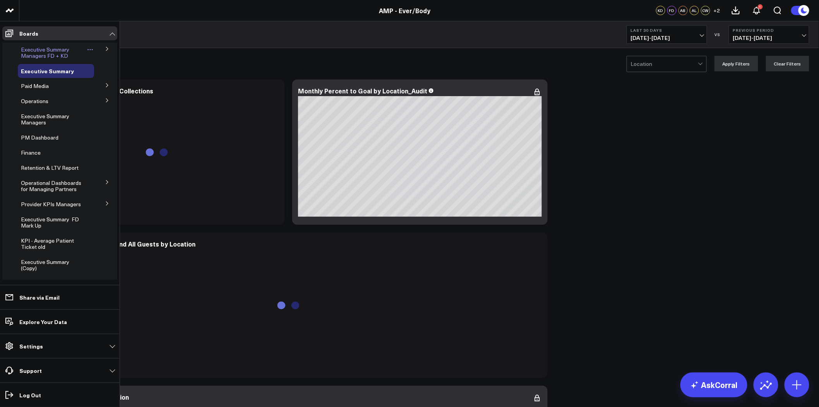
click at [60, 49] on span "Executive Summary Managers FD + KD" at bounding box center [45, 53] width 48 height 14
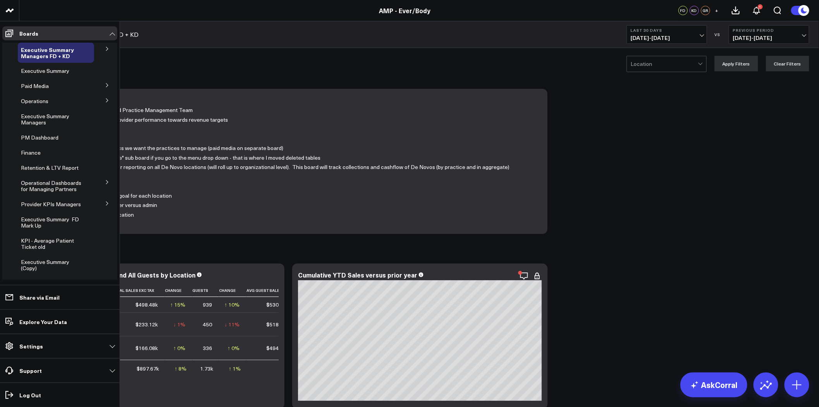
click at [105, 48] on icon at bounding box center [107, 48] width 5 height 5
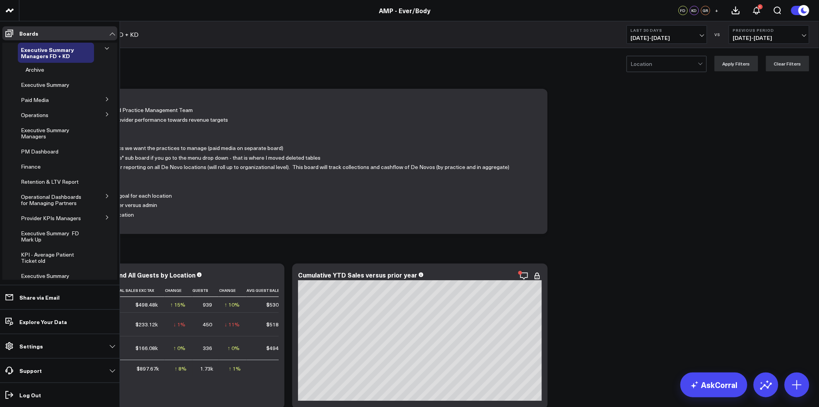
click at [105, 48] on icon at bounding box center [107, 48] width 5 height 5
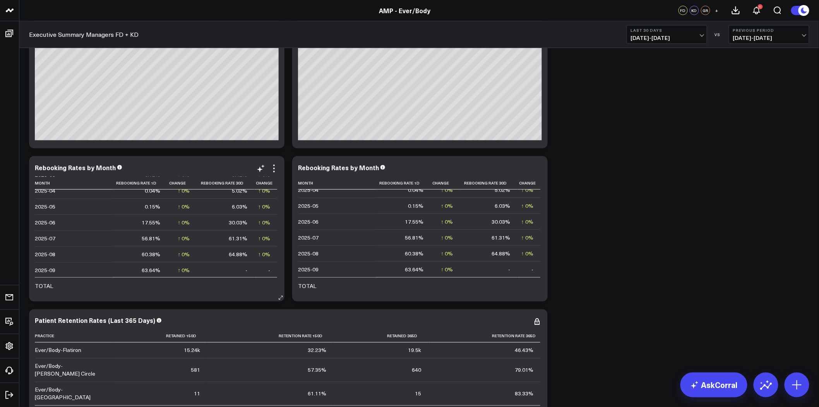
scroll to position [167, 0]
click at [273, 168] on icon at bounding box center [274, 168] width 9 height 9
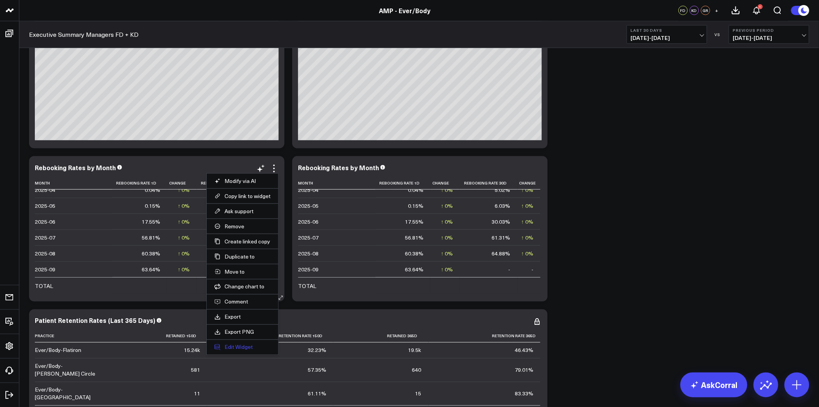
click at [240, 349] on button "Edit Widget" at bounding box center [243, 346] width 56 height 7
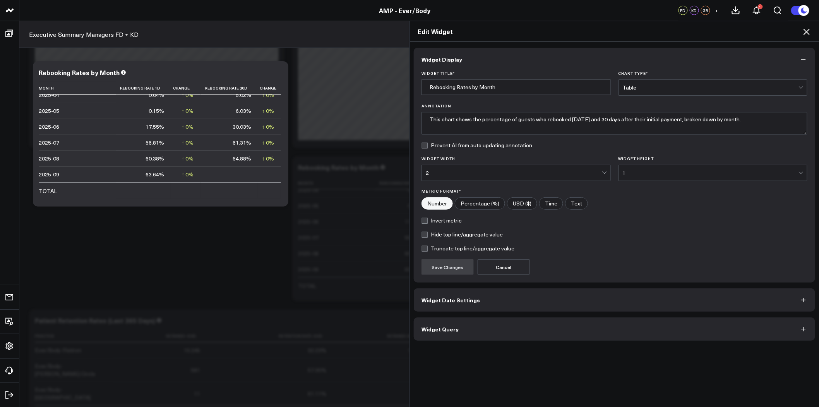
click at [518, 326] on button "Widget Query" at bounding box center [615, 328] width 402 height 23
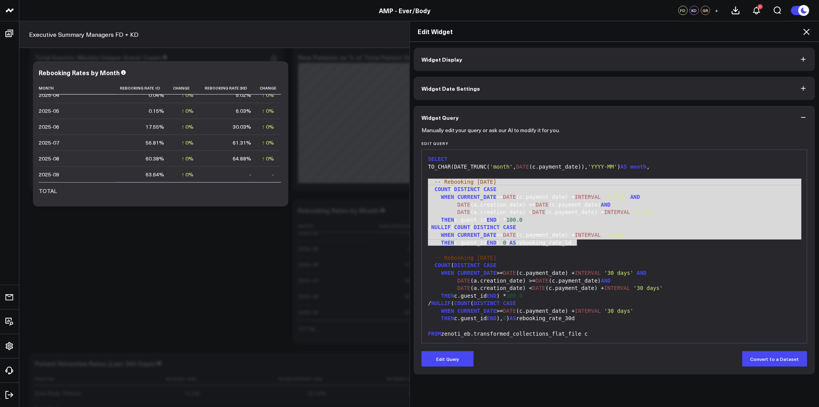
drag, startPoint x: 582, startPoint y: 244, endPoint x: 420, endPoint y: 181, distance: 173.4
click at [422, 181] on div "99 1 2 3 4 5 6 7 8 9 10 11 12 13 14 15 16 17 18 19 20 21 22 23 24 25 26 27 28 2…" at bounding box center [615, 246] width 386 height 194
copy div "-- Rebooking within 1 day COUNT ( DISTINCT CASE WHEN CURRENT_DATE >= DATE (c.pa…"
click at [581, 215] on div "DATE (a.creation_date) < DATE (c.payment_date) + INTERVAL '1 day'" at bounding box center [615, 212] width 378 height 8
drag, startPoint x: 583, startPoint y: 242, endPoint x: 420, endPoint y: 184, distance: 172.8
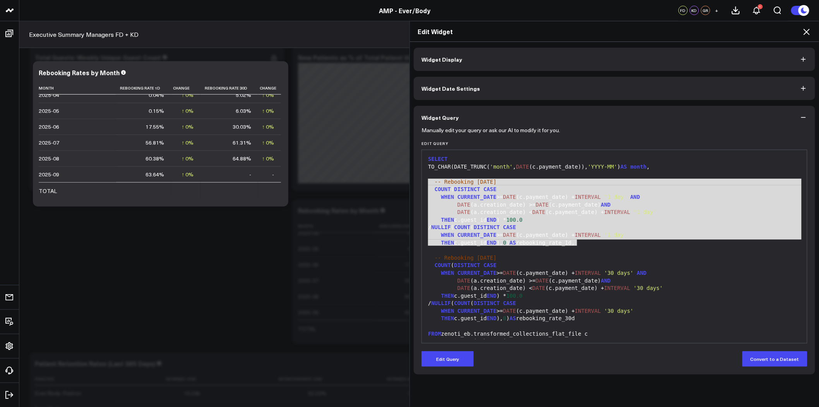
click at [422, 184] on div "99 1 2 3 4 5 6 7 8 9 10 11 12 13 14 15 16 17 18 19 20 21 22 23 24 25 26 27 28 2…" at bounding box center [615, 246] width 386 height 194
click at [566, 231] on div "WHEN CURRENT_DATE >= DATE (c.payment_date) + INTERVAL '1 day'" at bounding box center [615, 235] width 378 height 8
drag, startPoint x: 579, startPoint y: 243, endPoint x: 383, endPoint y: 183, distance: 204.2
click at [383, 183] on div "Edit Widget Widget Display Widget Date Settings Widget Query Manually edit your…" at bounding box center [409, 214] width 819 height 386
copy div "-- Rebooking within 1 day COUNT ( DISTINCT CASE WHEN CURRENT_DATE >= DATE (c.pa…"
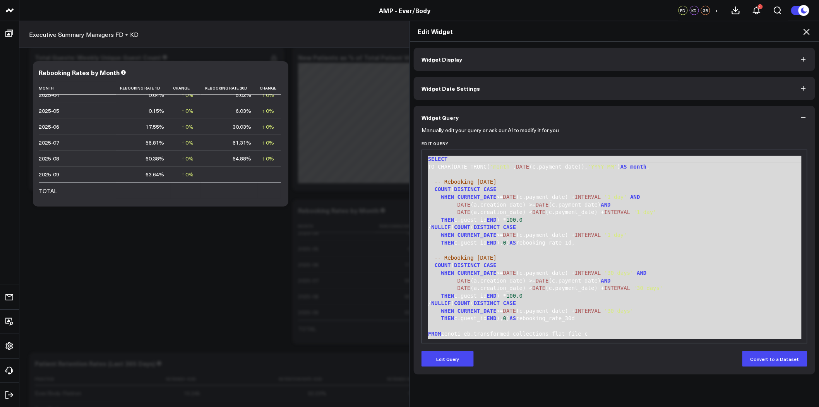
drag, startPoint x: 503, startPoint y: 330, endPoint x: 422, endPoint y: 96, distance: 247.7
click at [422, 96] on div "Widget Display Widget Date Settings Widget Query Manually edit your query or as…" at bounding box center [615, 211] width 402 height 326
copy div "SELECT TO_CHAR(DATE_TRUNC( 'month' , DATE (c.payment_date)), 'YYYY-MM' ) AS mon…"
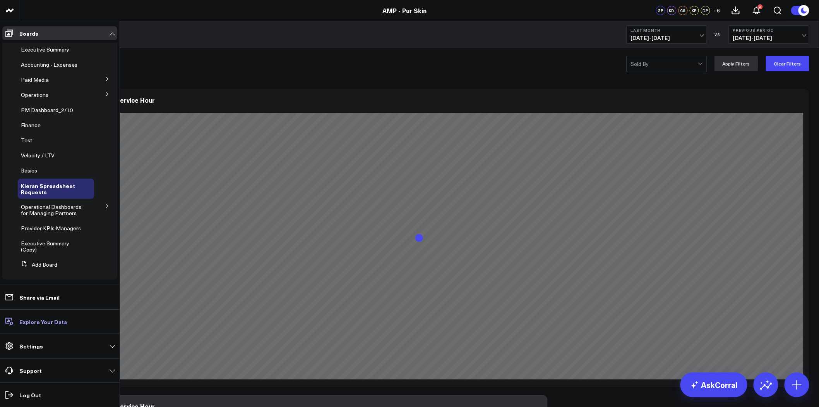
click at [49, 322] on p "Explore Your Data" at bounding box center [43, 321] width 48 height 6
